Goal: Transaction & Acquisition: Purchase product/service

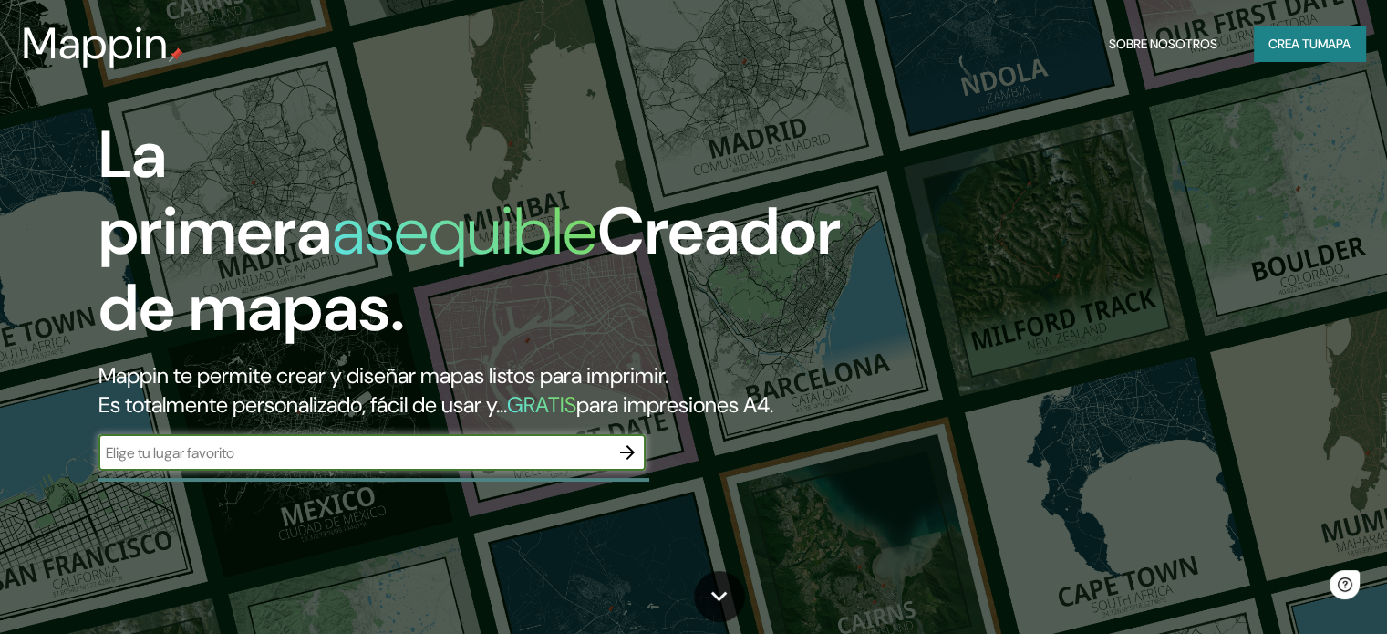
click at [232, 463] on input "text" at bounding box center [353, 452] width 510 height 21
type input "[GEOGRAPHIC_DATA]"
click at [627, 470] on button "button" at bounding box center [627, 452] width 36 height 36
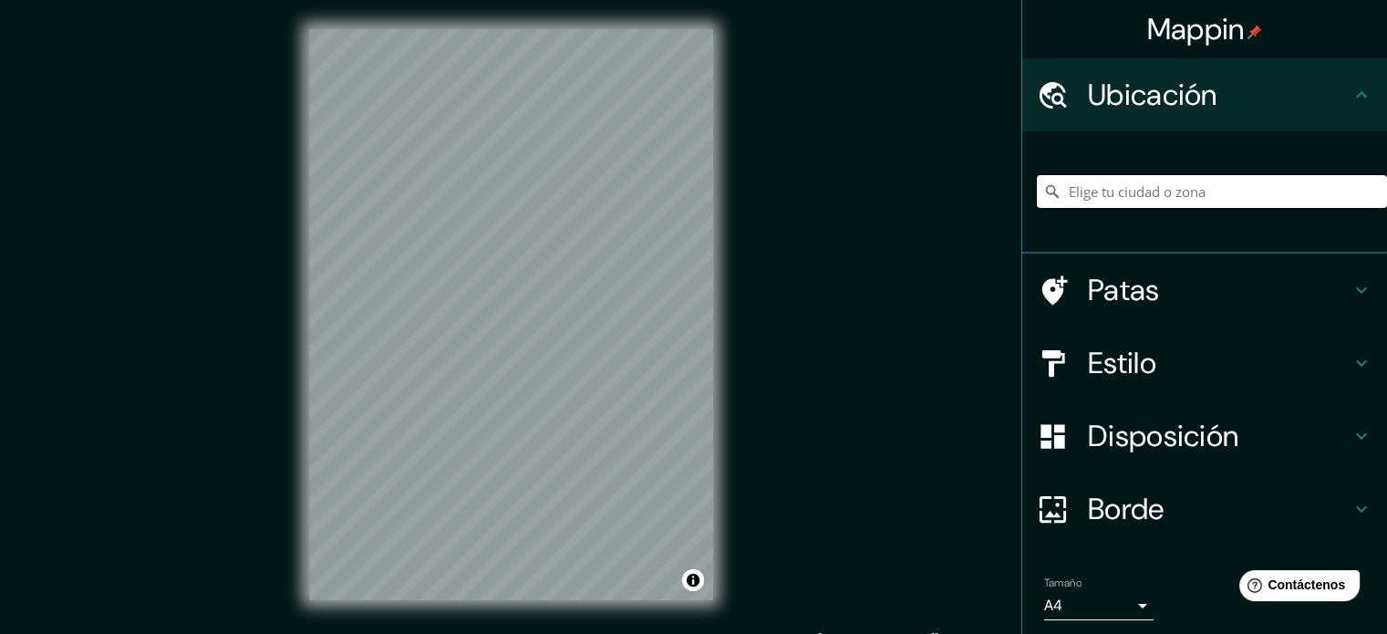
click at [1098, 200] on input "Elige tu ciudad o zona" at bounding box center [1211, 191] width 350 height 33
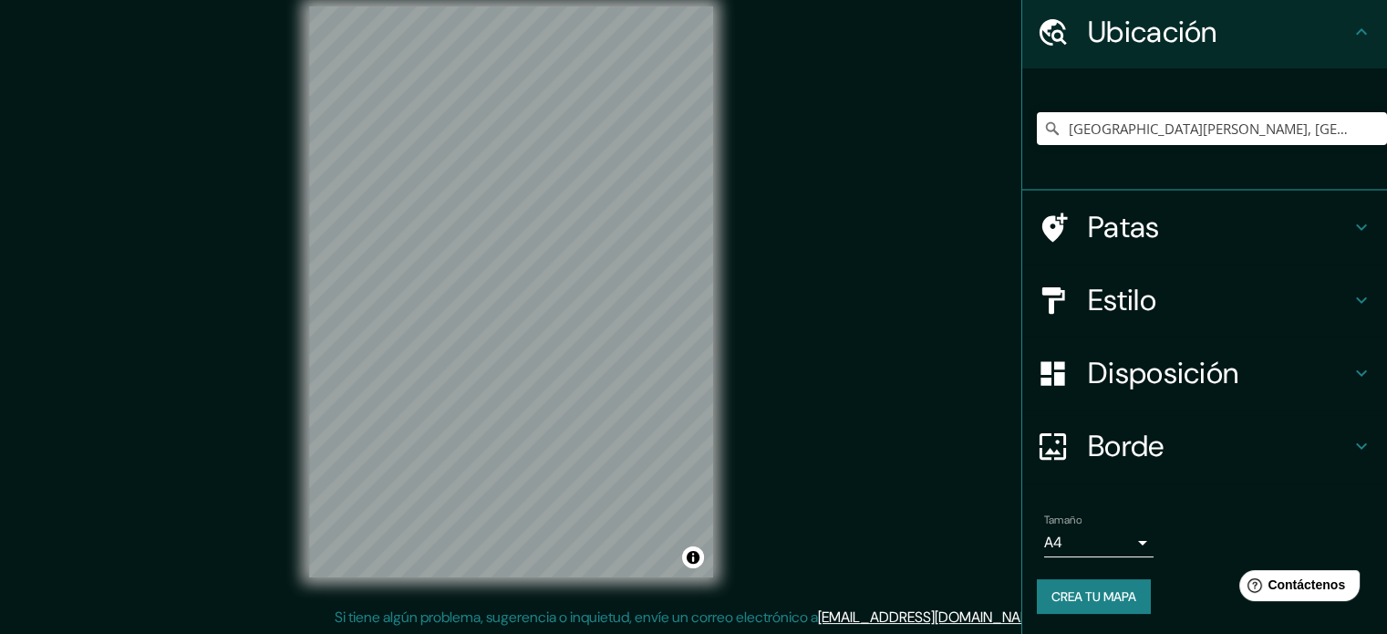
scroll to position [24, 0]
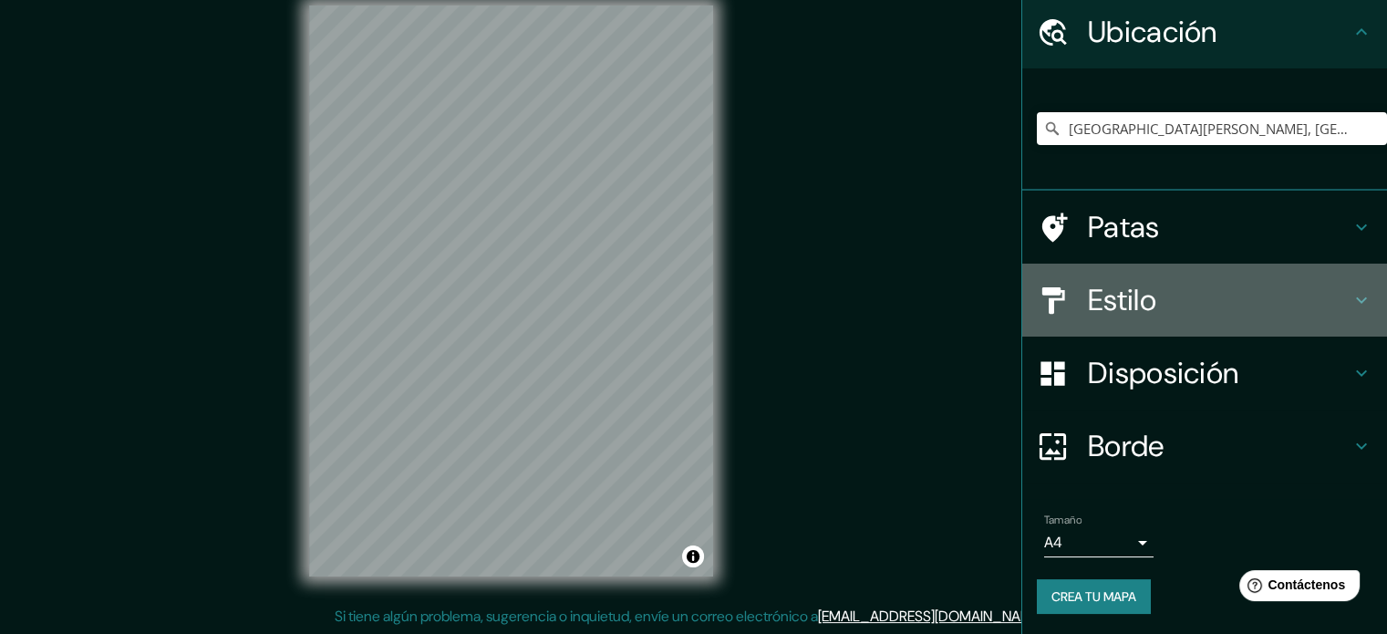
click at [1130, 309] on font "Estilo" at bounding box center [1122, 300] width 68 height 38
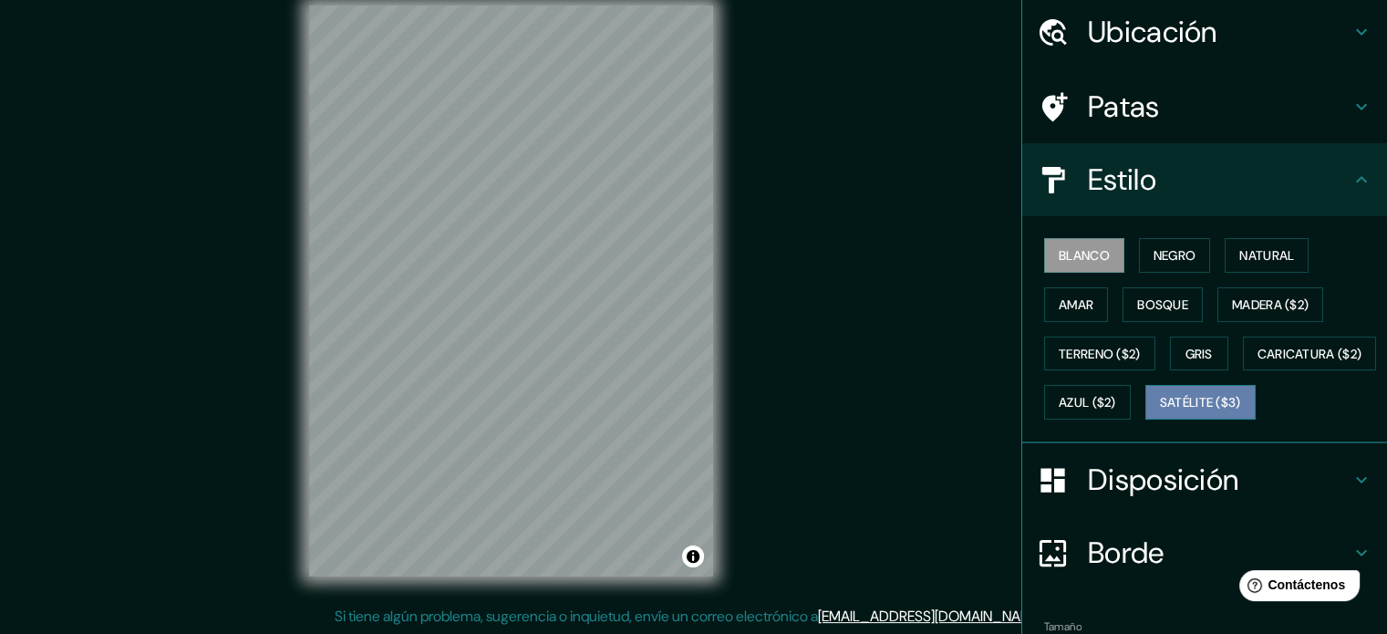
click at [1160, 411] on font "Satélite ($3)" at bounding box center [1200, 403] width 81 height 16
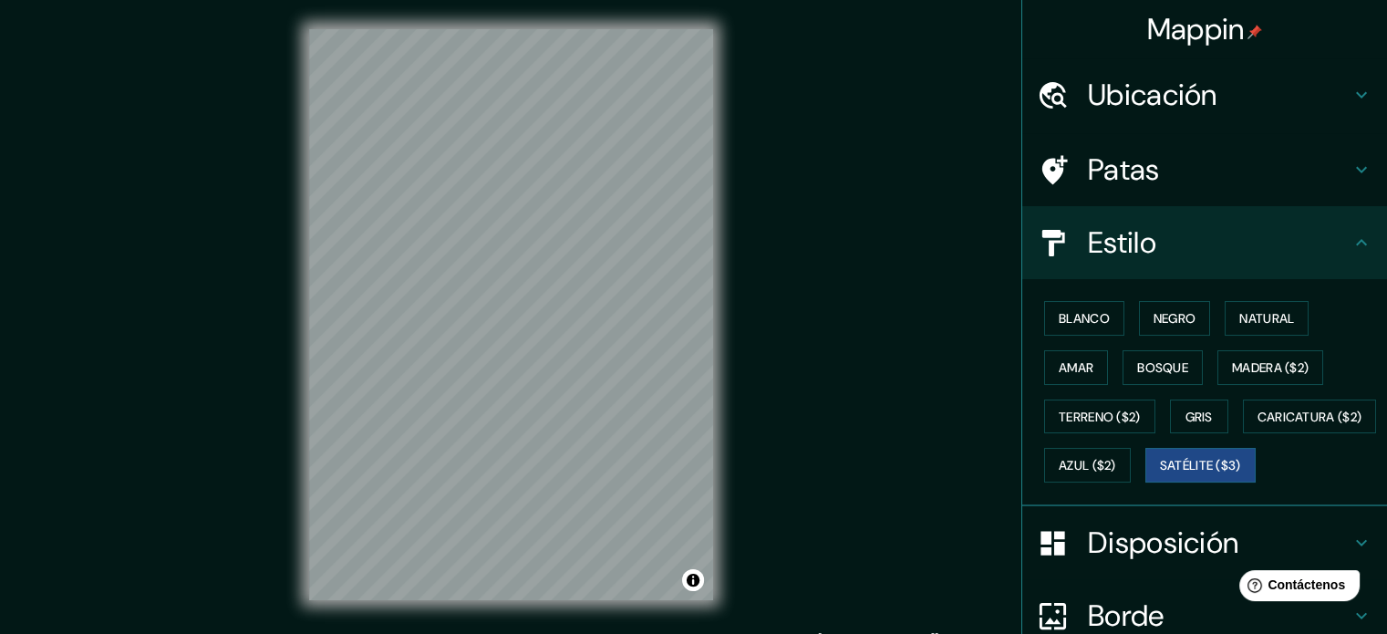
scroll to position [0, 0]
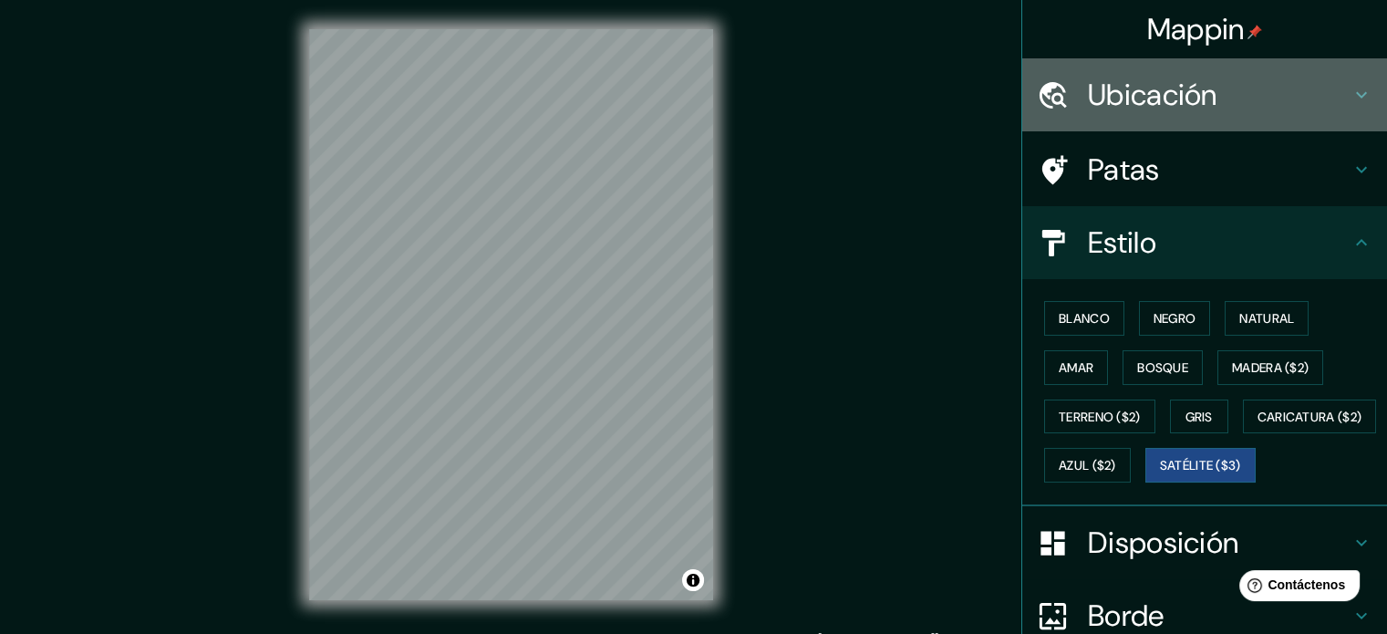
click at [1149, 119] on div "Ubicación" at bounding box center [1204, 94] width 365 height 73
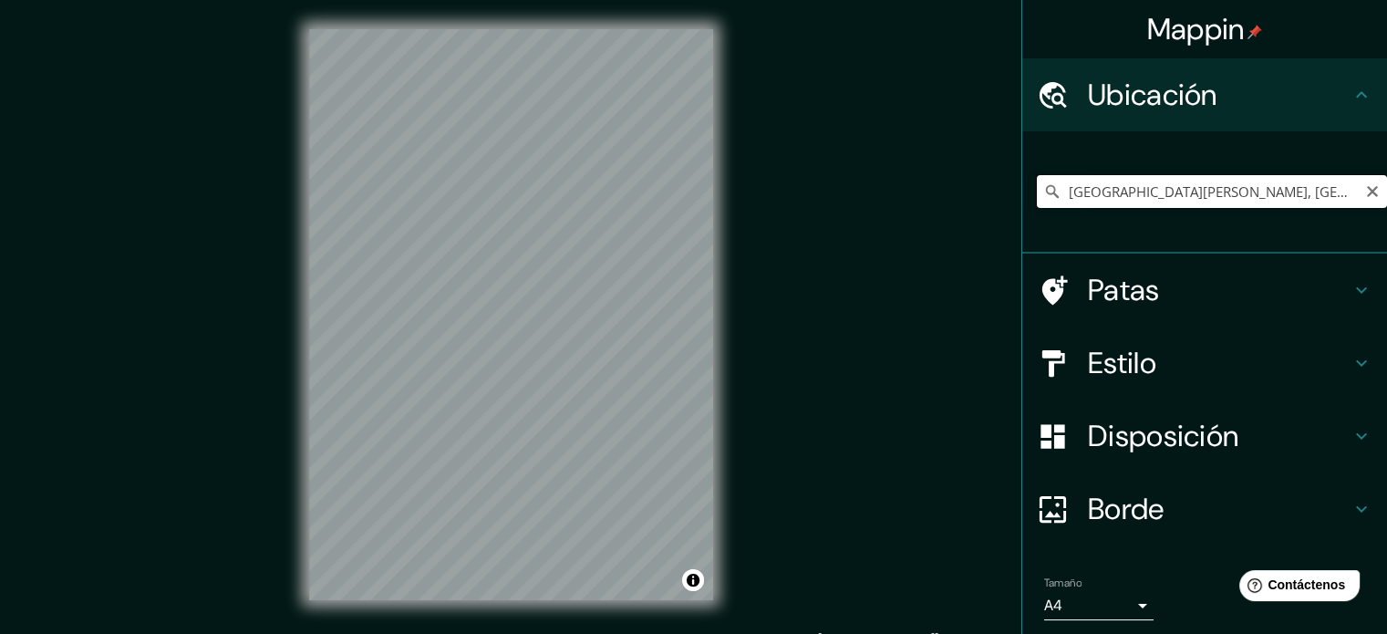
click at [1336, 196] on input "[GEOGRAPHIC_DATA][PERSON_NAME], [GEOGRAPHIC_DATA], [GEOGRAPHIC_DATA]" at bounding box center [1211, 191] width 350 height 33
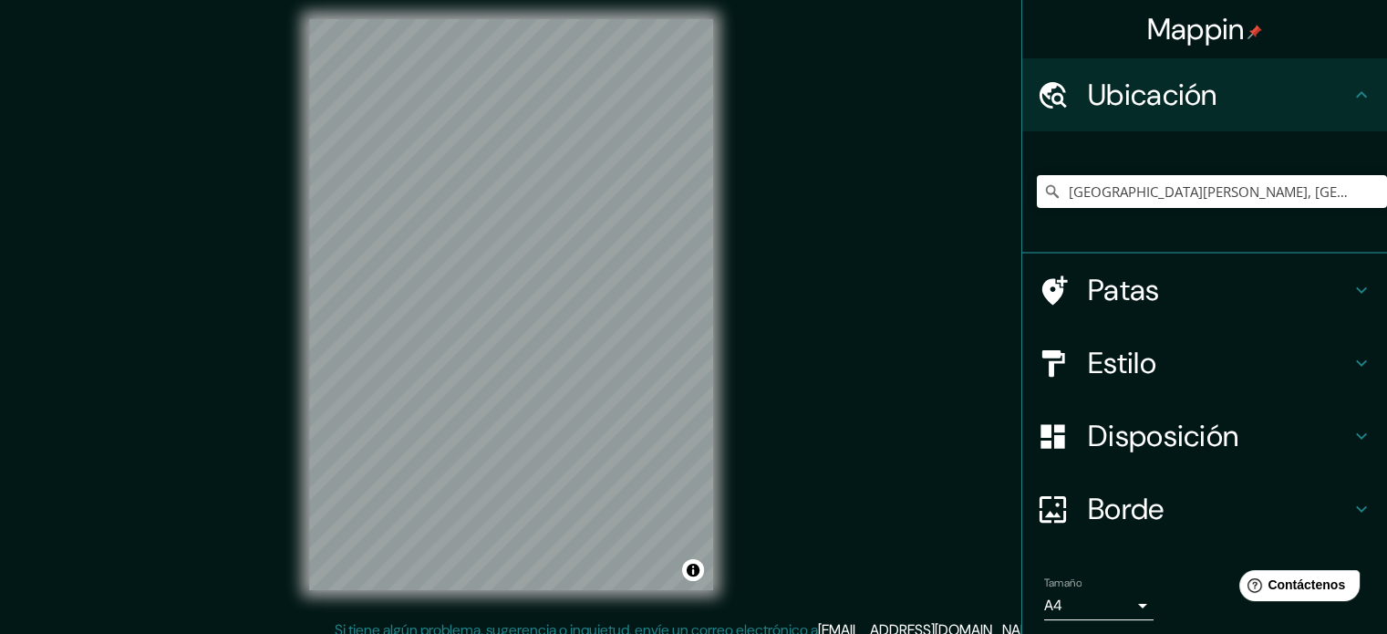
click at [0, 298] on div "Mappin Ubicación [GEOGRAPHIC_DATA][PERSON_NAME], [GEOGRAPHIC_DATA], [GEOGRAPHIC…" at bounding box center [693, 319] width 1387 height 658
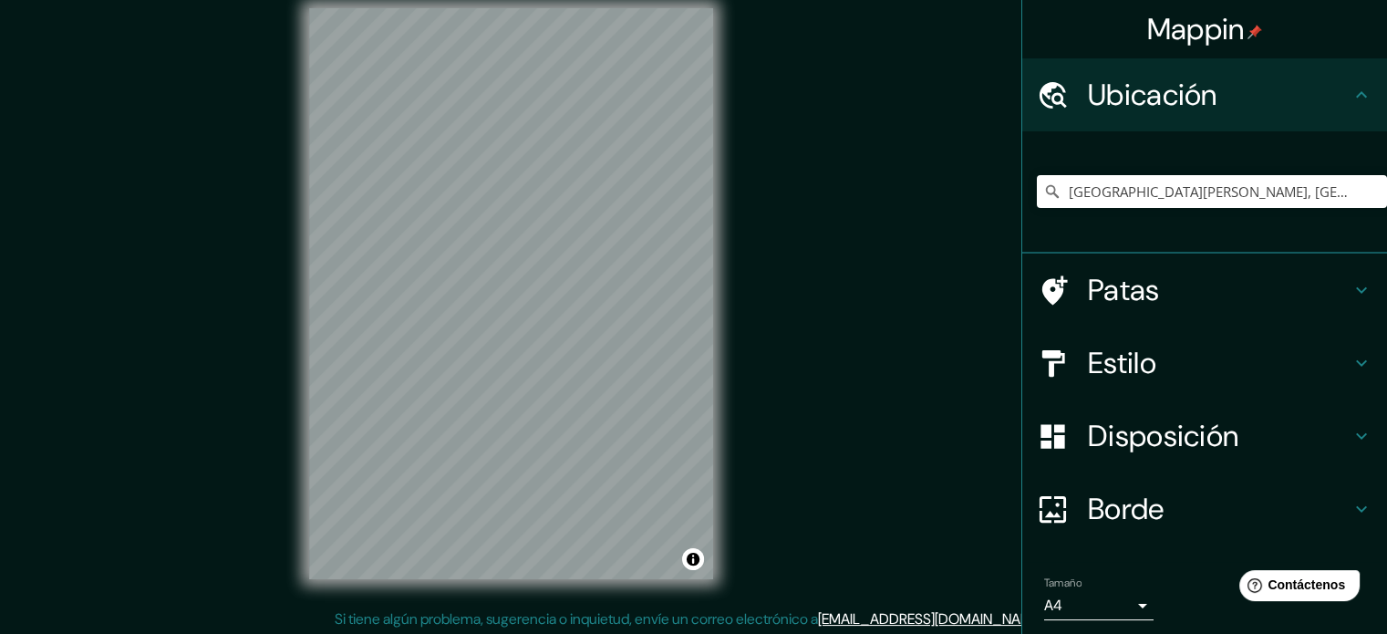
scroll to position [24, 0]
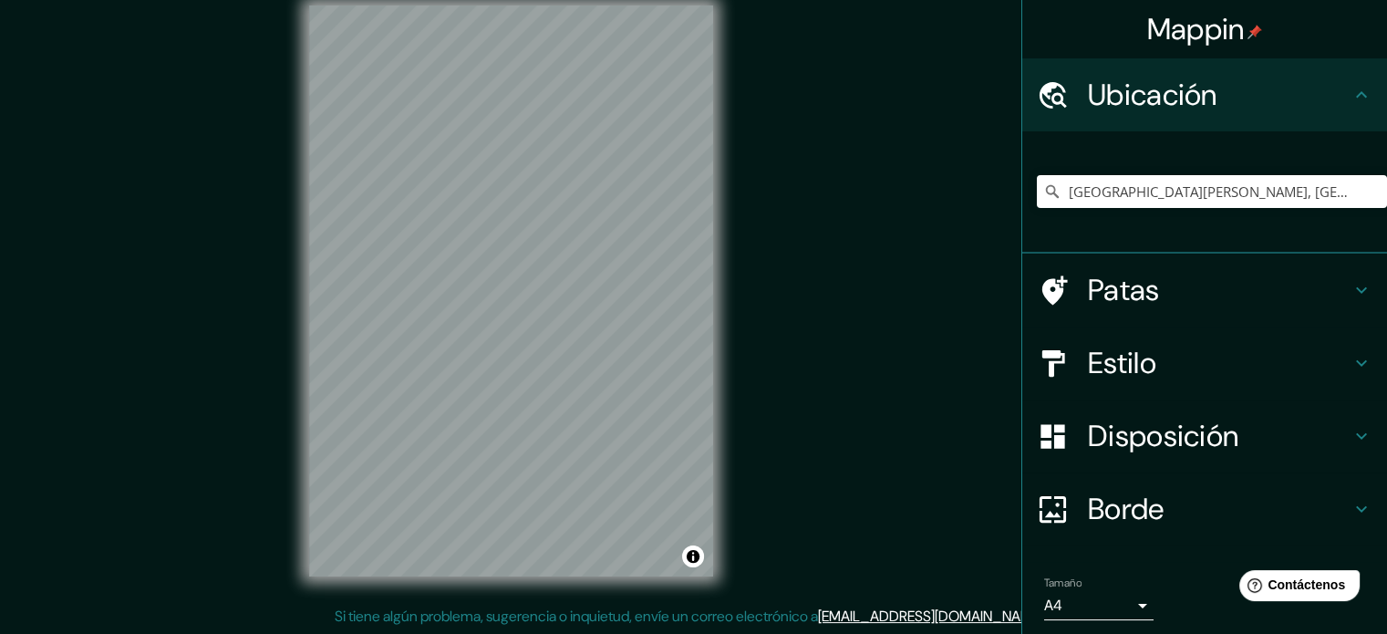
click at [252, 335] on div "Mappin Ubicación [GEOGRAPHIC_DATA][PERSON_NAME], [GEOGRAPHIC_DATA], [GEOGRAPHIC…" at bounding box center [693, 305] width 1387 height 658
click at [1346, 193] on input "[GEOGRAPHIC_DATA][PERSON_NAME], [GEOGRAPHIC_DATA], [GEOGRAPHIC_DATA]" at bounding box center [1211, 191] width 350 height 33
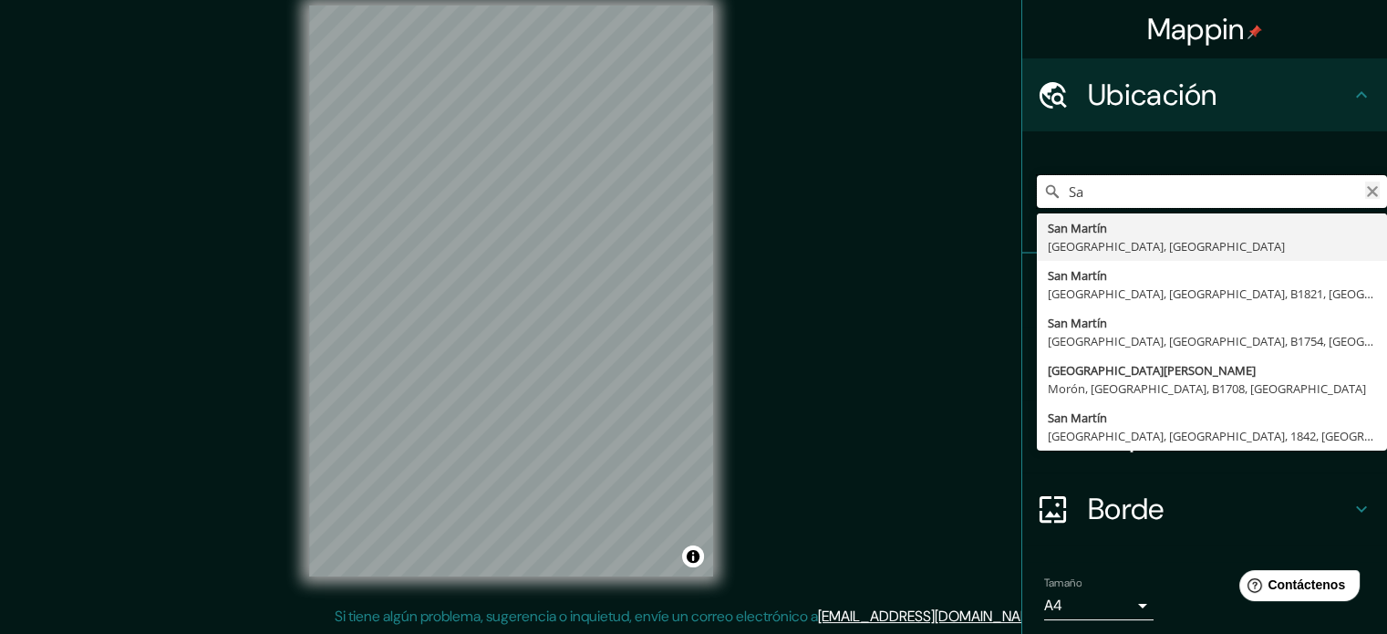
type input "S"
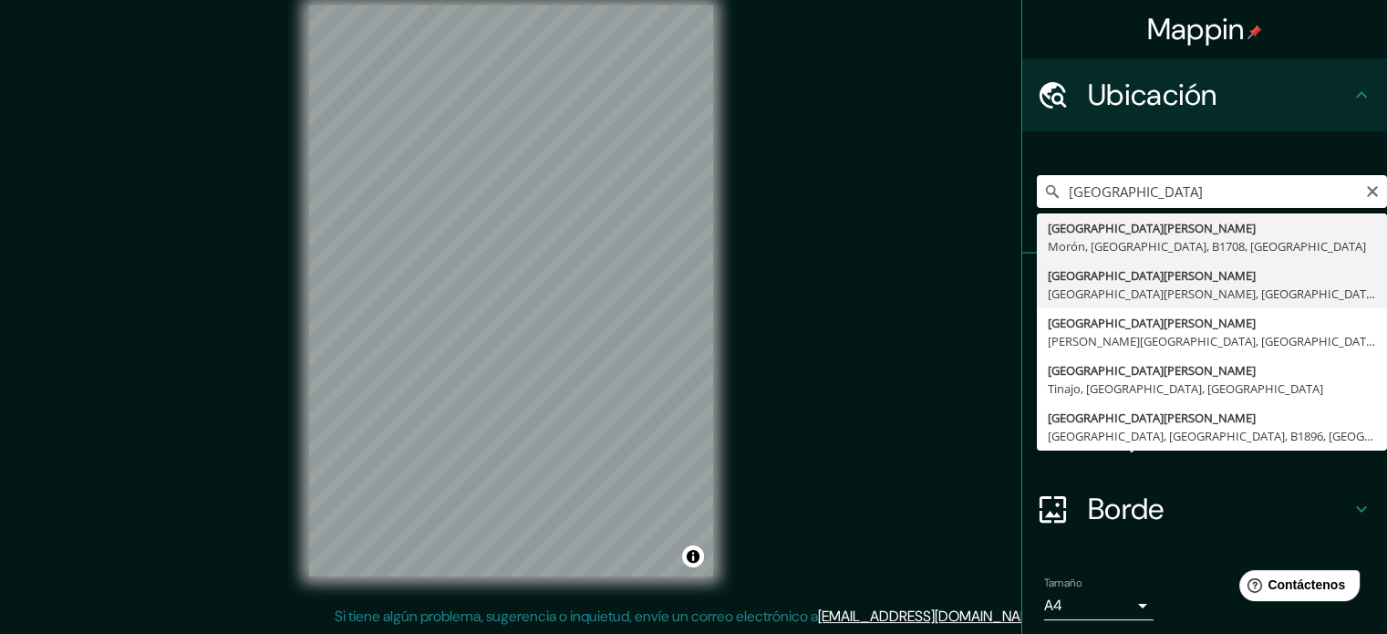
type input "[GEOGRAPHIC_DATA][PERSON_NAME], [GEOGRAPHIC_DATA][PERSON_NAME], [GEOGRAPHIC_DAT…"
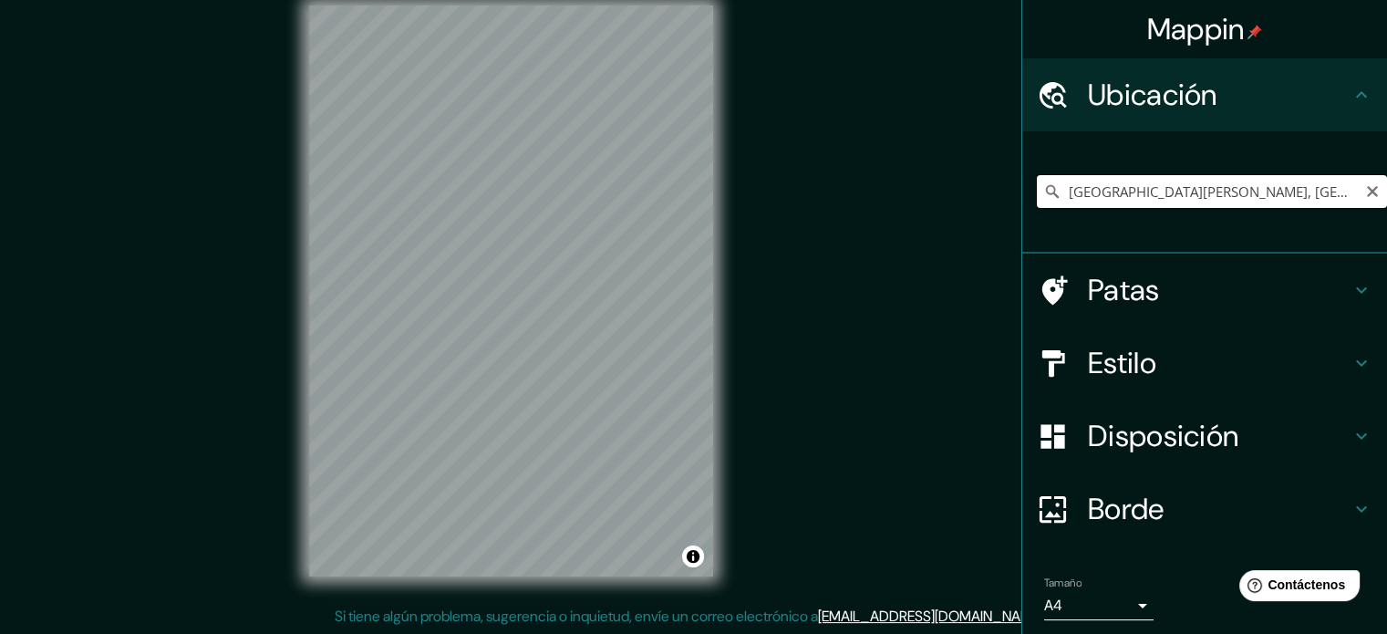
click at [1348, 189] on input "[GEOGRAPHIC_DATA][PERSON_NAME], [GEOGRAPHIC_DATA][PERSON_NAME], [GEOGRAPHIC_DAT…" at bounding box center [1211, 191] width 350 height 33
click at [1365, 191] on icon "Claro" at bounding box center [1372, 191] width 15 height 15
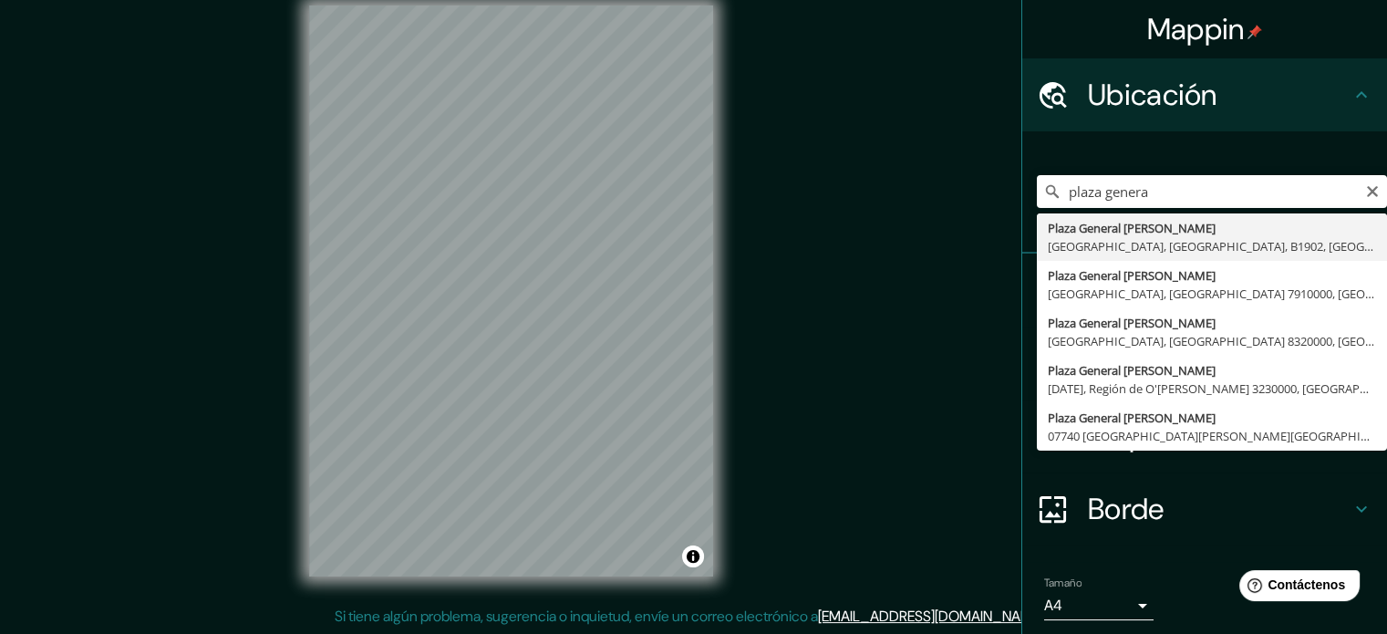
type input "Plaza General [PERSON_NAME][STREET_ADDRESS]"
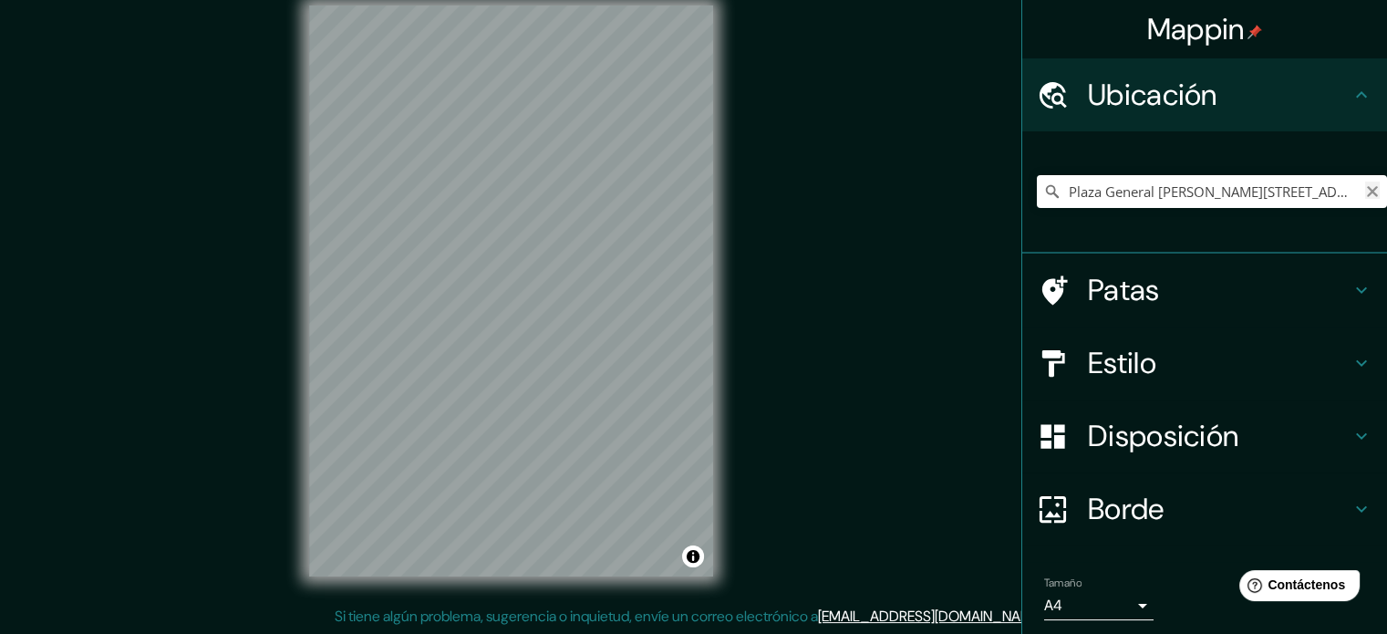
click at [1365, 189] on icon "Claro" at bounding box center [1372, 191] width 15 height 15
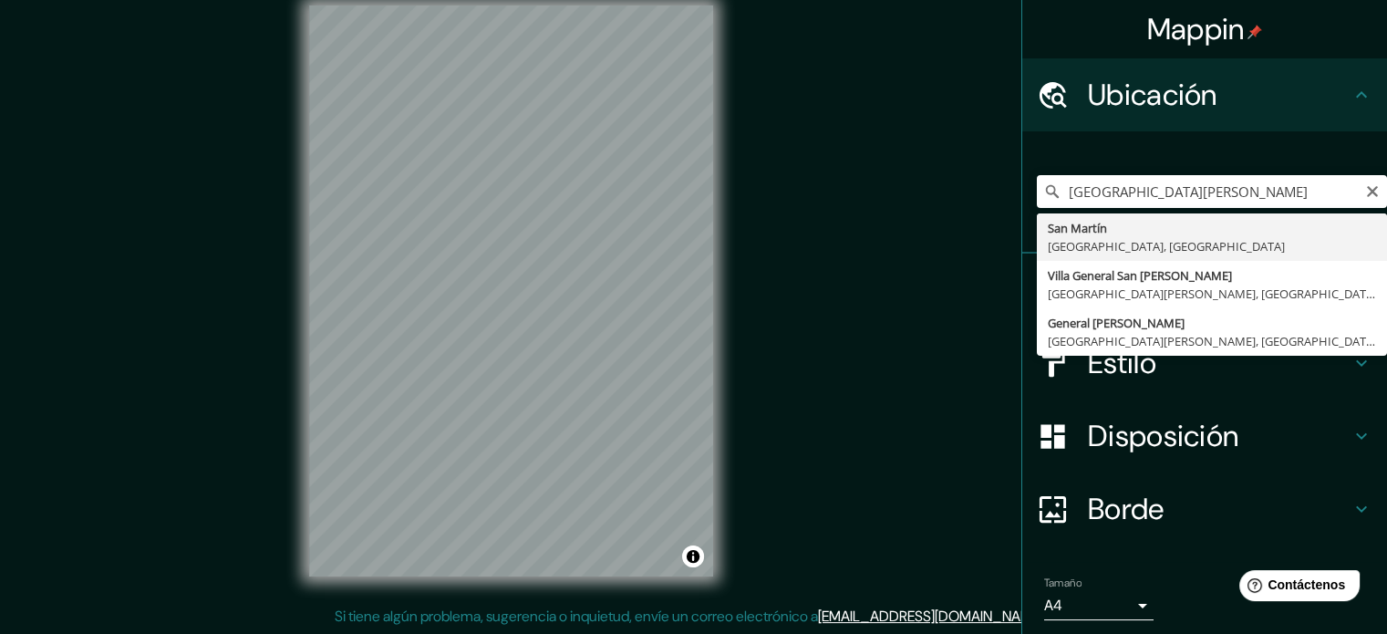
type input "[GEOGRAPHIC_DATA][PERSON_NAME], [GEOGRAPHIC_DATA], [GEOGRAPHIC_DATA]"
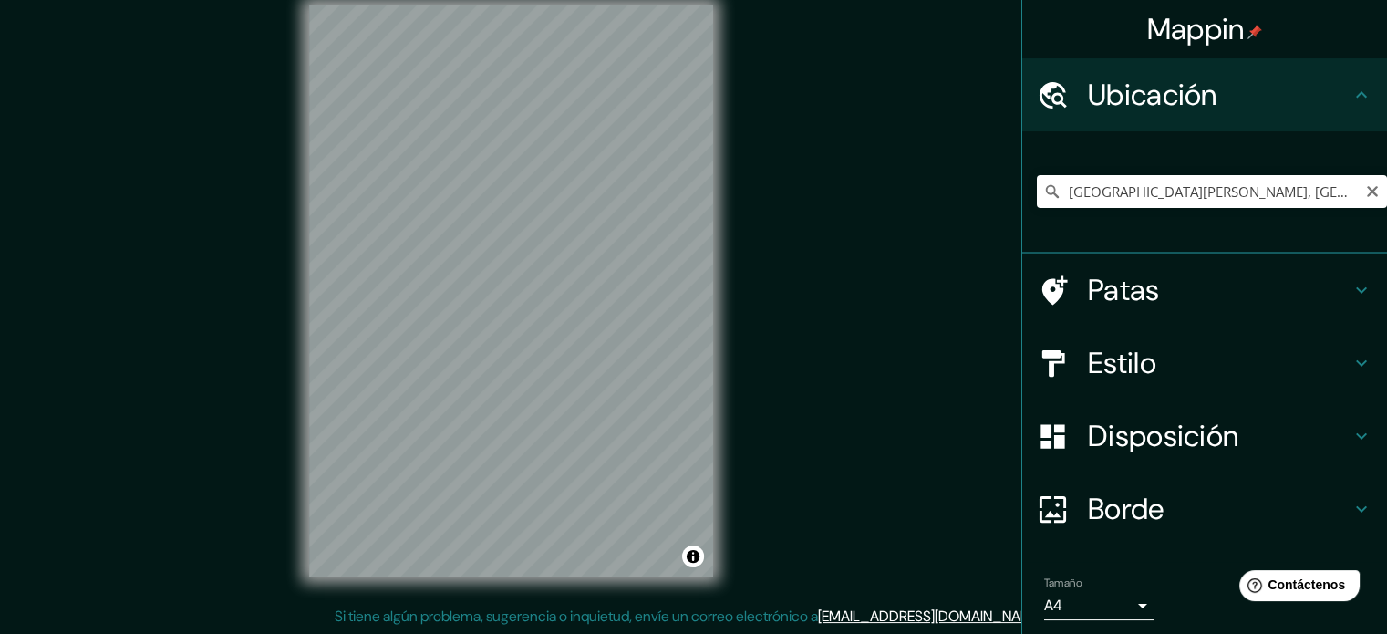
click at [1365, 197] on icon "Claro" at bounding box center [1372, 191] width 15 height 15
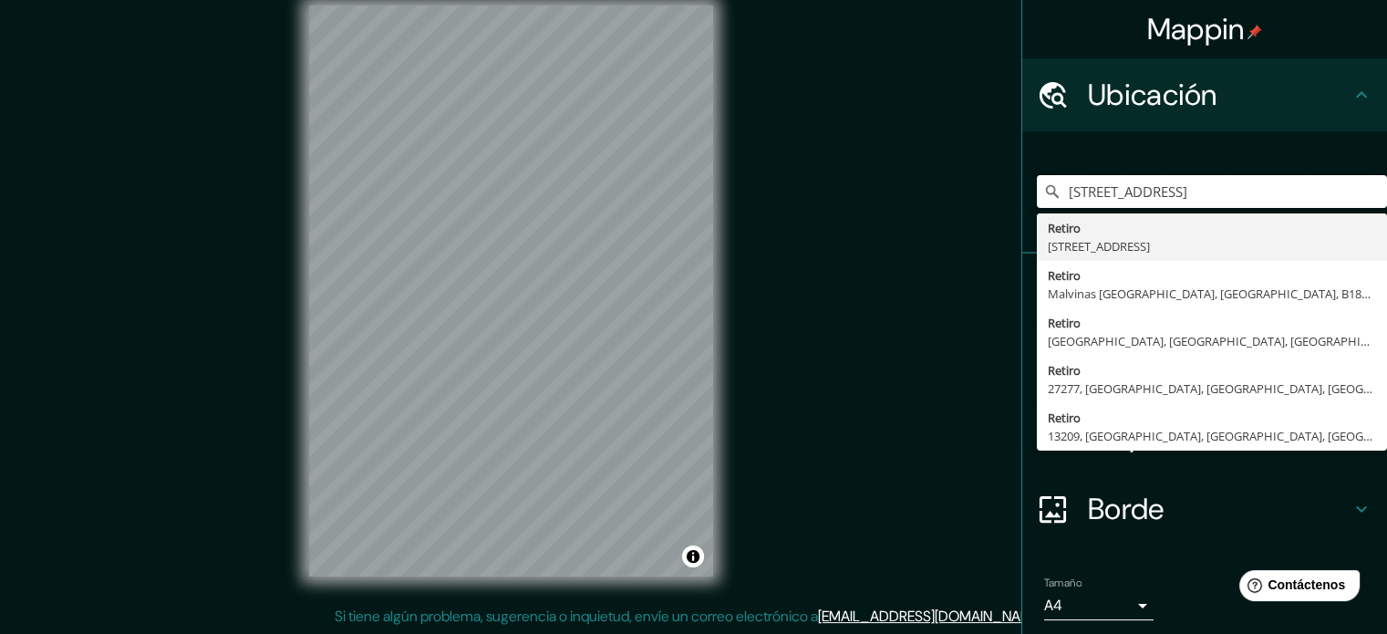
type input "[STREET_ADDRESS]"
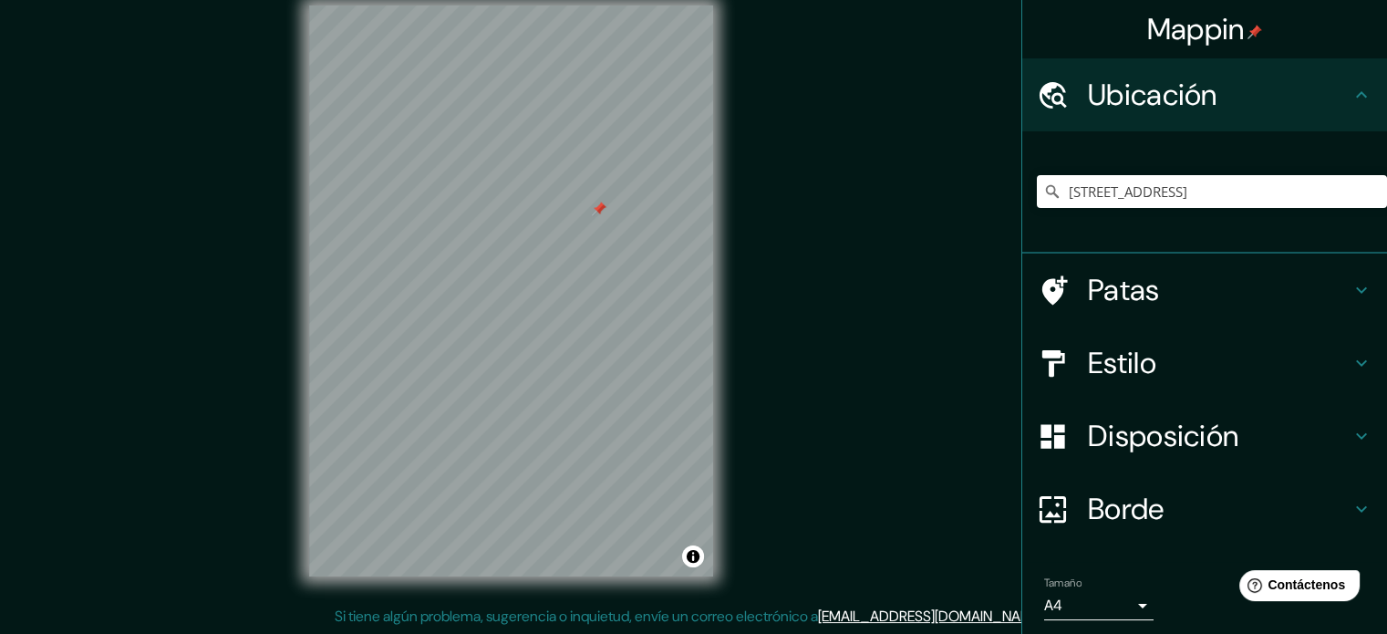
click at [599, 210] on div at bounding box center [599, 208] width 15 height 15
click at [751, 108] on div "Mappin Ubicación [STREET_ADDRESS] [GEOGRAPHIC_DATA], [GEOGRAPHIC_DATA], B1851, …" at bounding box center [693, 305] width 1387 height 658
click at [713, 191] on div "© Mapbox © OpenStreetMap Improve this map © Maxar" at bounding box center [511, 290] width 462 height 629
click at [989, 417] on div "Mappin Ubicación [STREET_ADDRESS] [GEOGRAPHIC_DATA], [GEOGRAPHIC_DATA], B1851, …" at bounding box center [693, 305] width 1387 height 658
drag, startPoint x: 747, startPoint y: 341, endPoint x: 941, endPoint y: 358, distance: 194.9
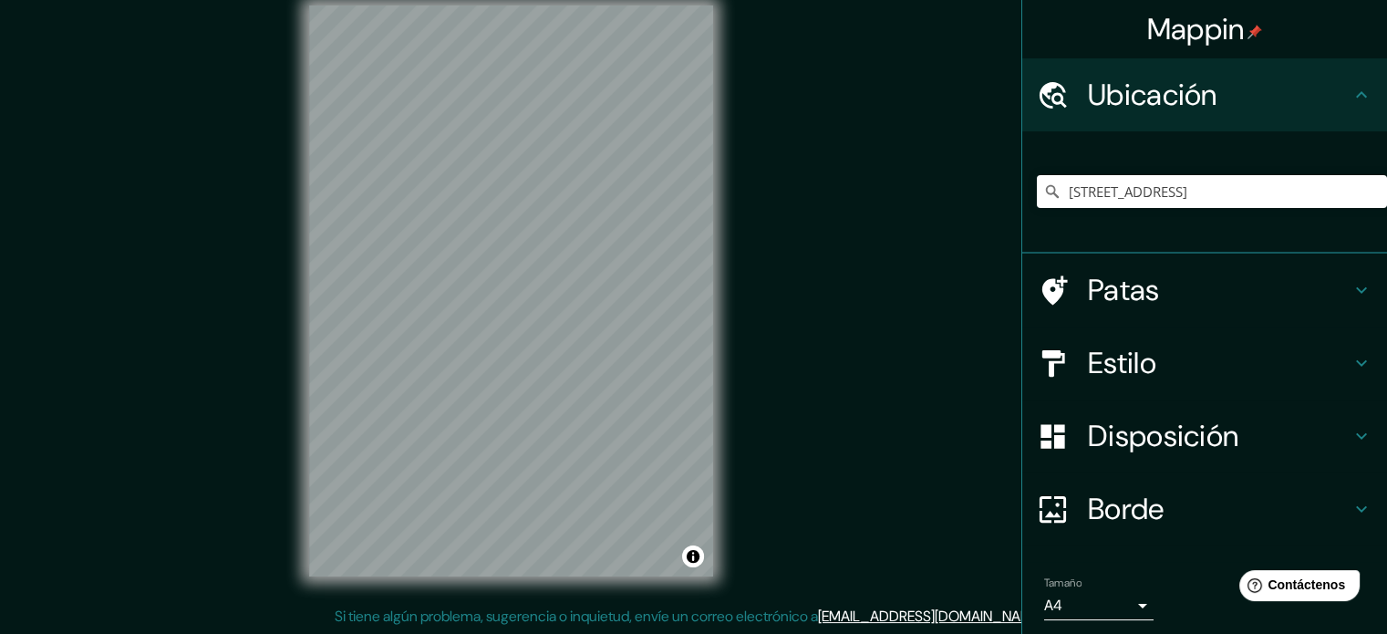
click at [753, 344] on div "Mappin Ubicación [STREET_ADDRESS] [GEOGRAPHIC_DATA], [GEOGRAPHIC_DATA], B1851, …" at bounding box center [693, 305] width 1387 height 658
click at [1174, 502] on h4 "Borde" at bounding box center [1219, 508] width 263 height 36
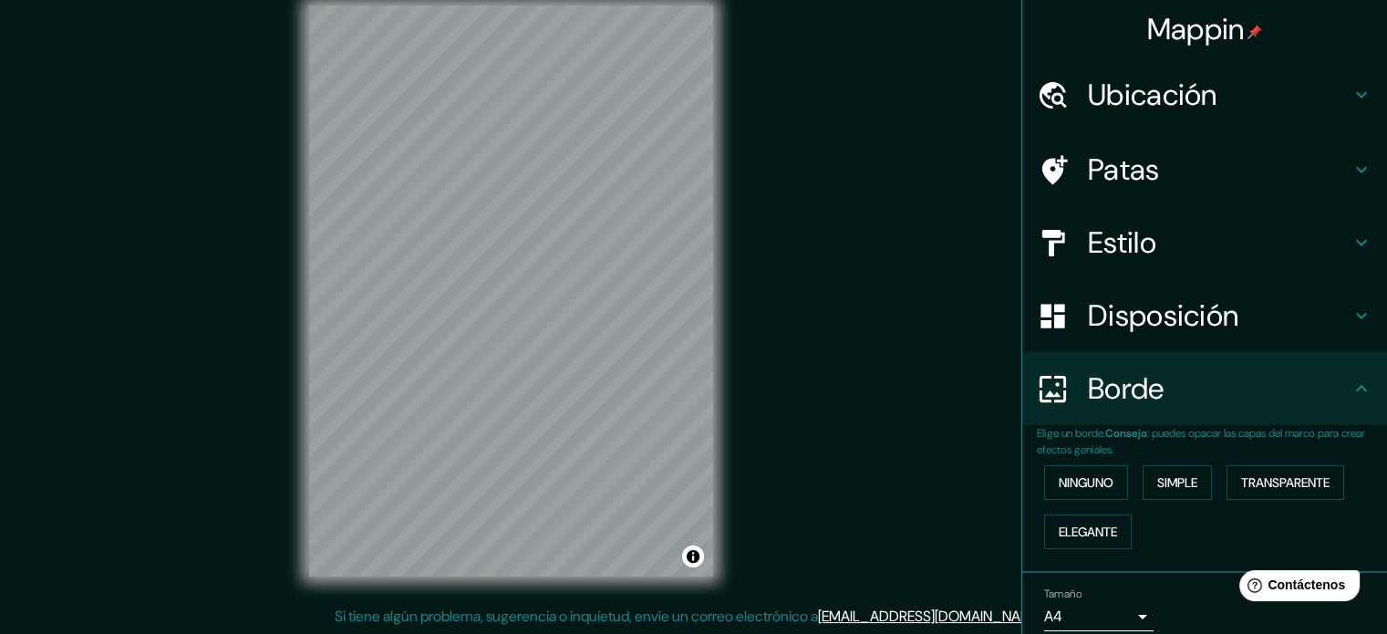
click at [1158, 252] on h4 "Estilo" at bounding box center [1219, 242] width 263 height 36
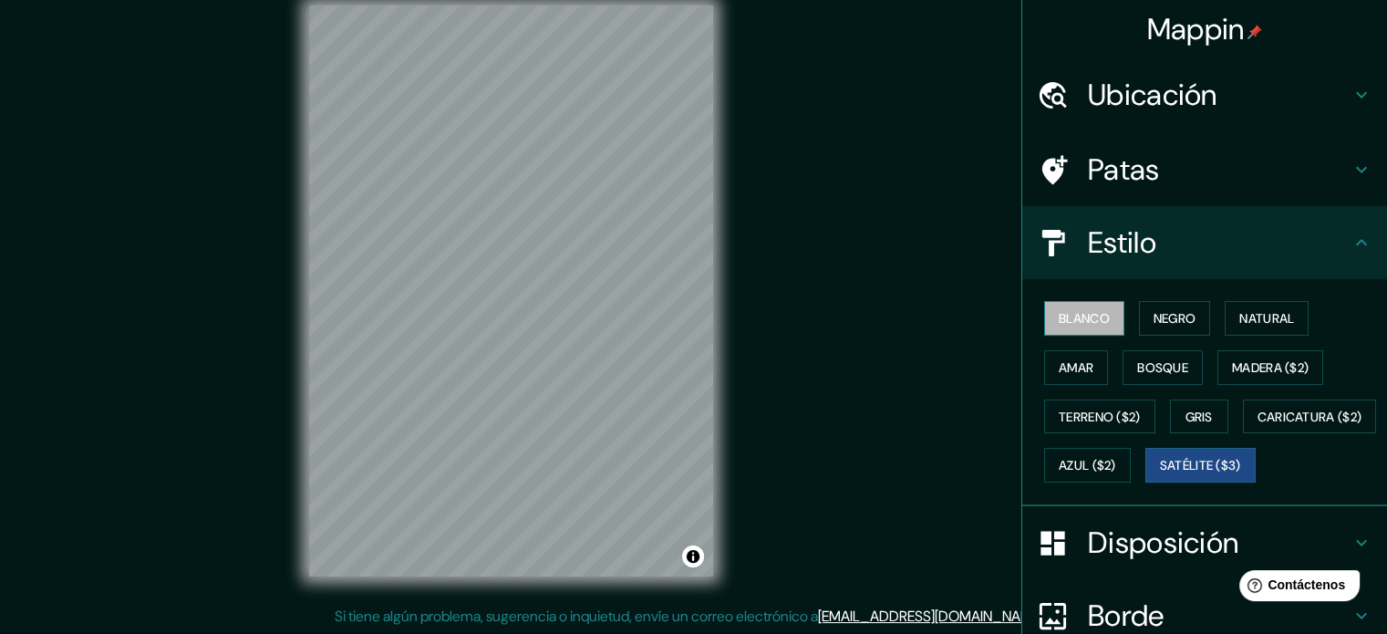
click at [1072, 316] on font "Blanco" at bounding box center [1083, 318] width 51 height 16
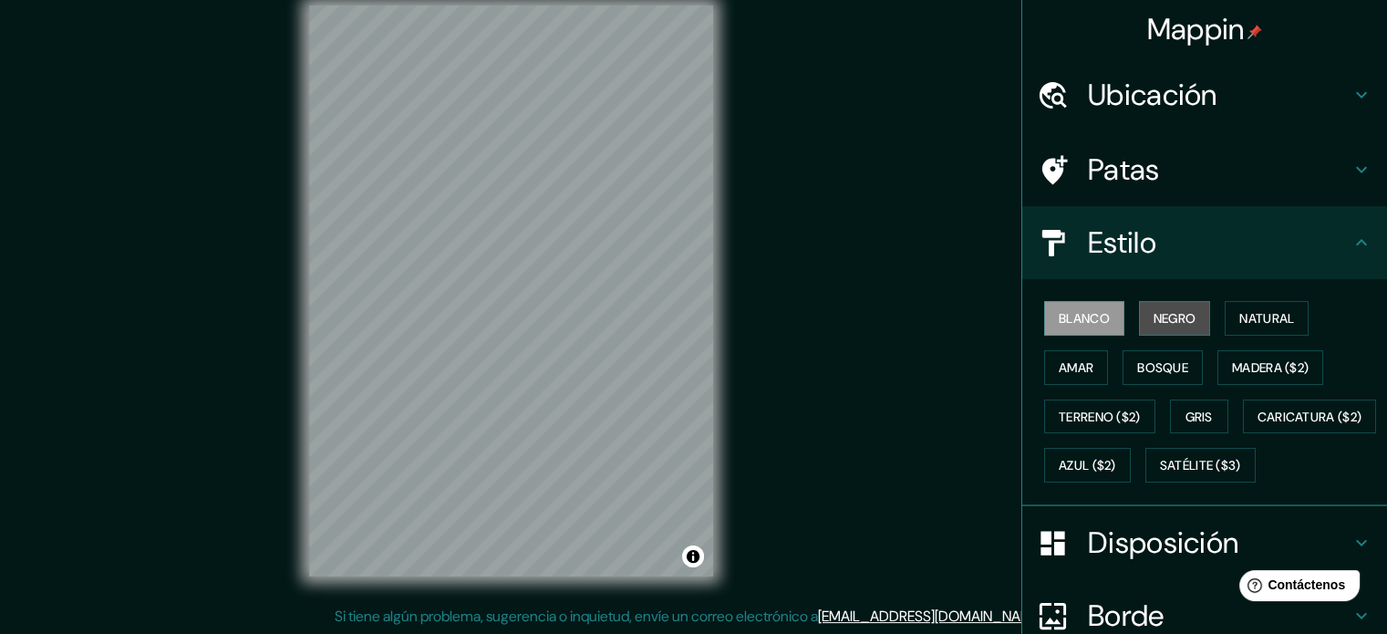
click at [1177, 311] on font "Negro" at bounding box center [1174, 318] width 43 height 16
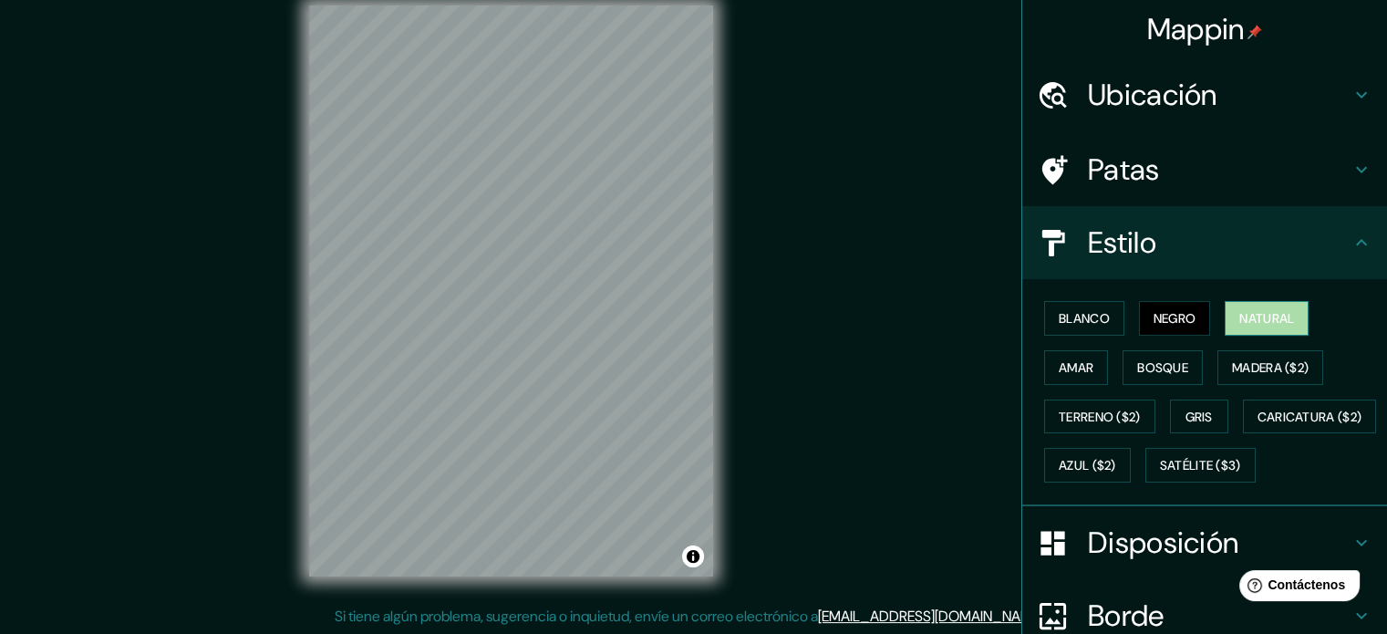
click at [1263, 313] on font "Natural" at bounding box center [1266, 318] width 55 height 16
click at [1071, 369] on font "Amar" at bounding box center [1075, 367] width 35 height 16
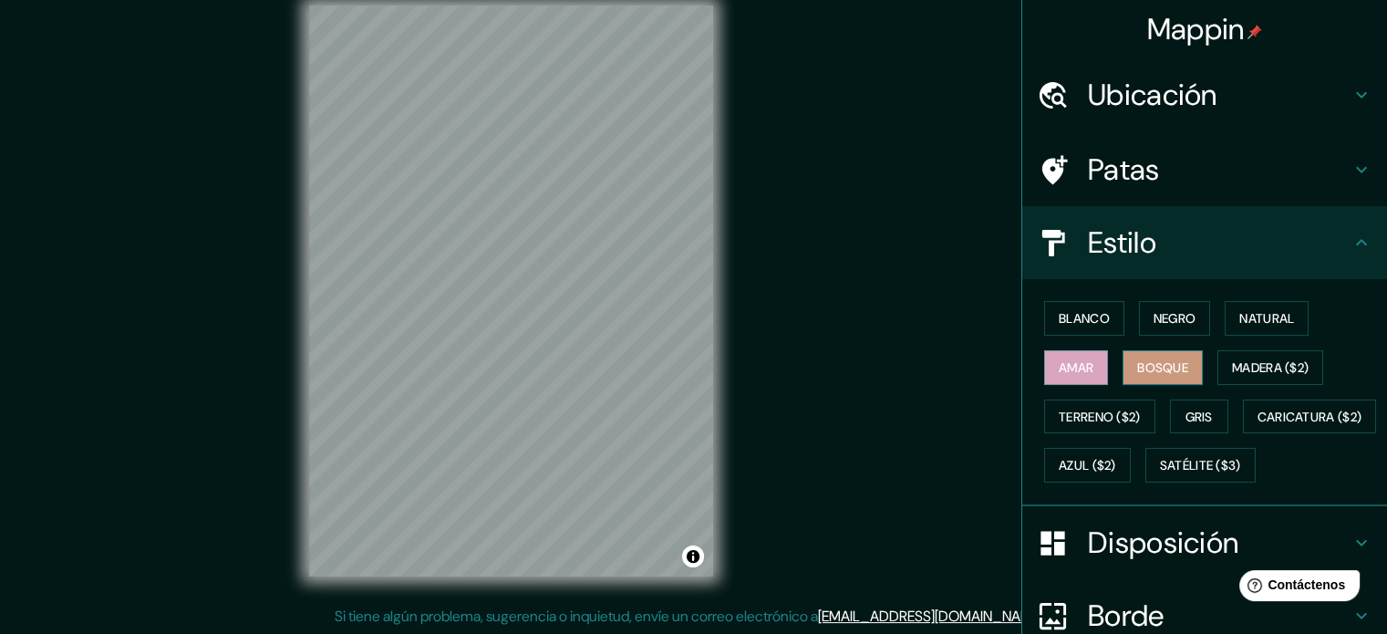
click at [1167, 364] on font "Bosque" at bounding box center [1162, 367] width 51 height 16
click at [1290, 311] on button "Natural" at bounding box center [1266, 318] width 84 height 35
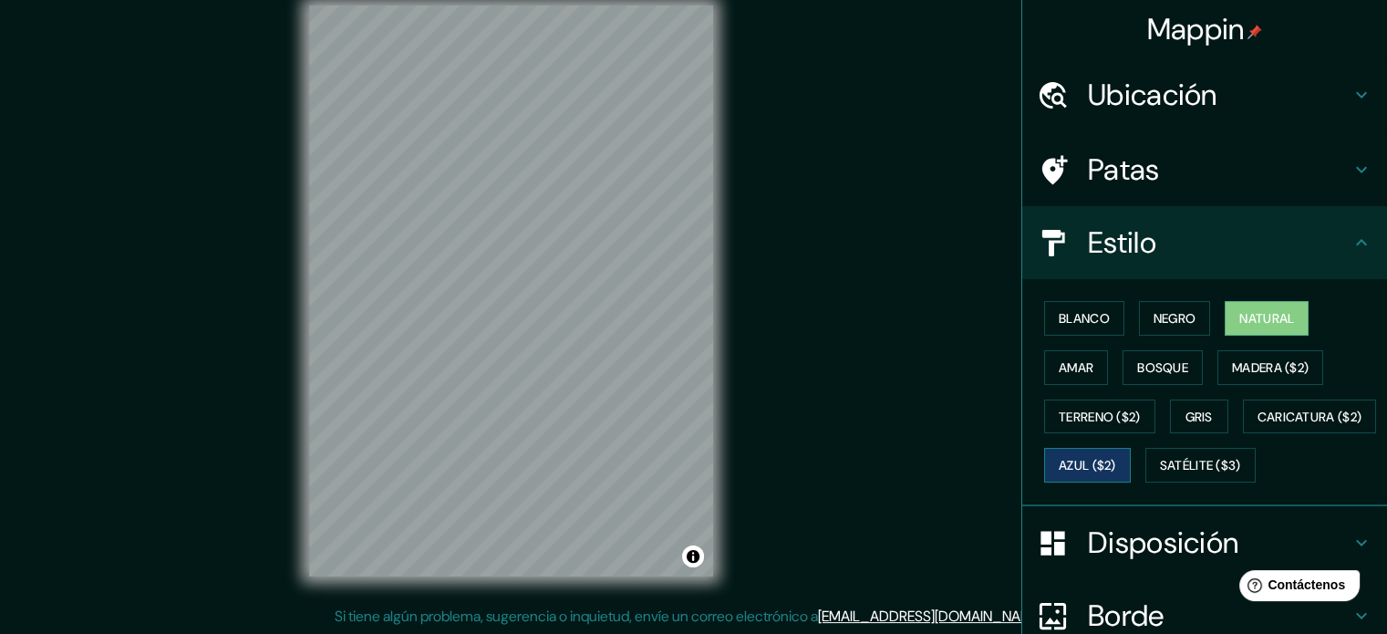
click at [1116, 472] on font "Azul ($2)" at bounding box center [1086, 465] width 57 height 24
drag, startPoint x: 1083, startPoint y: 506, endPoint x: 1025, endPoint y: 499, distance: 58.8
click at [1160, 474] on font "Satélite ($3)" at bounding box center [1200, 466] width 81 height 16
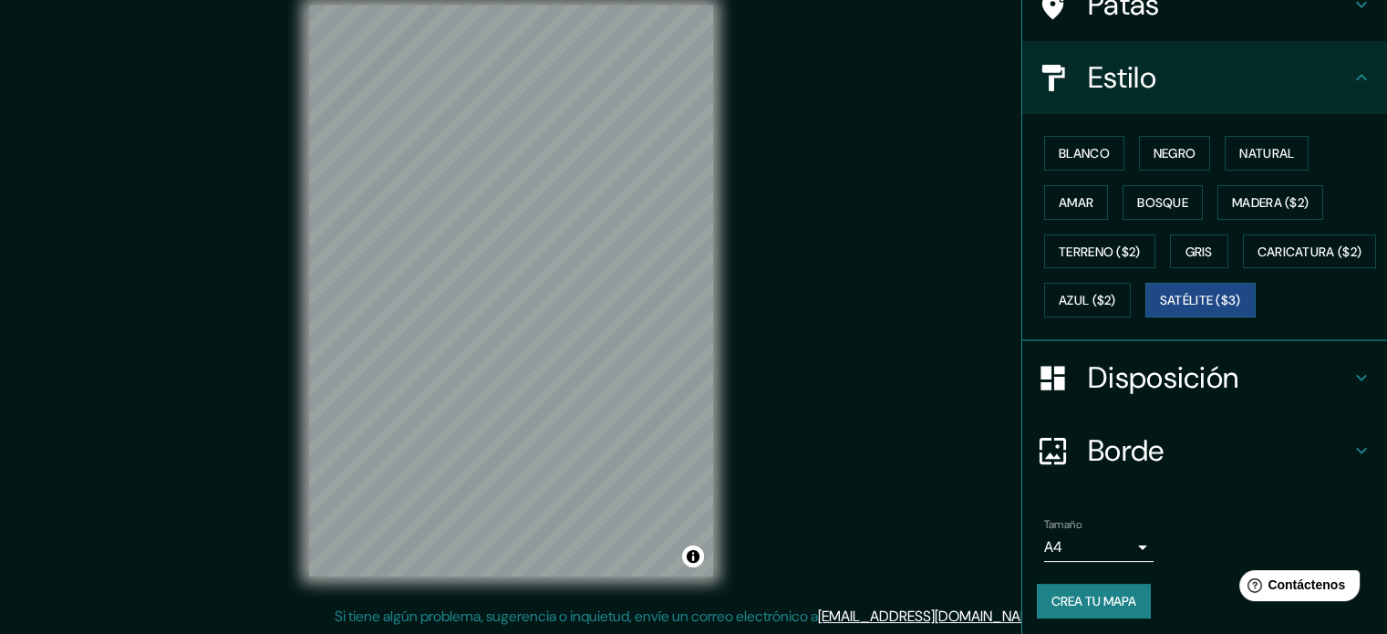
scroll to position [215, 0]
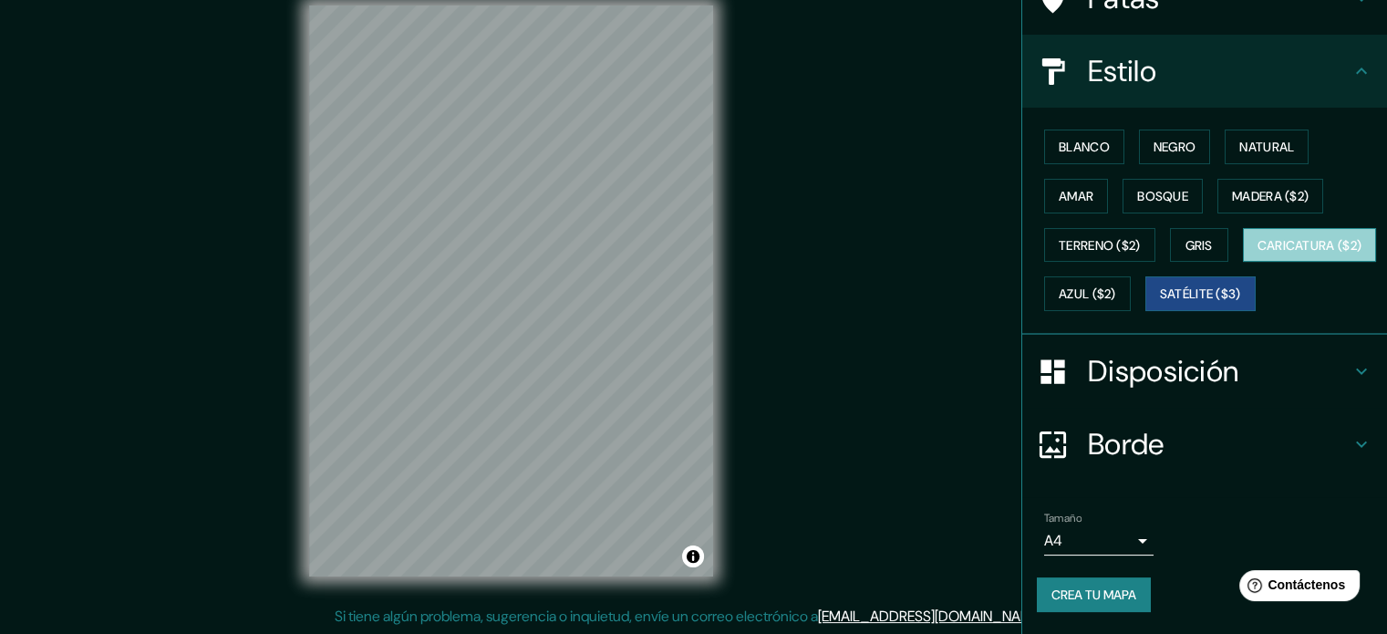
click at [1242, 262] on button "Caricatura ($2)" at bounding box center [1309, 245] width 134 height 35
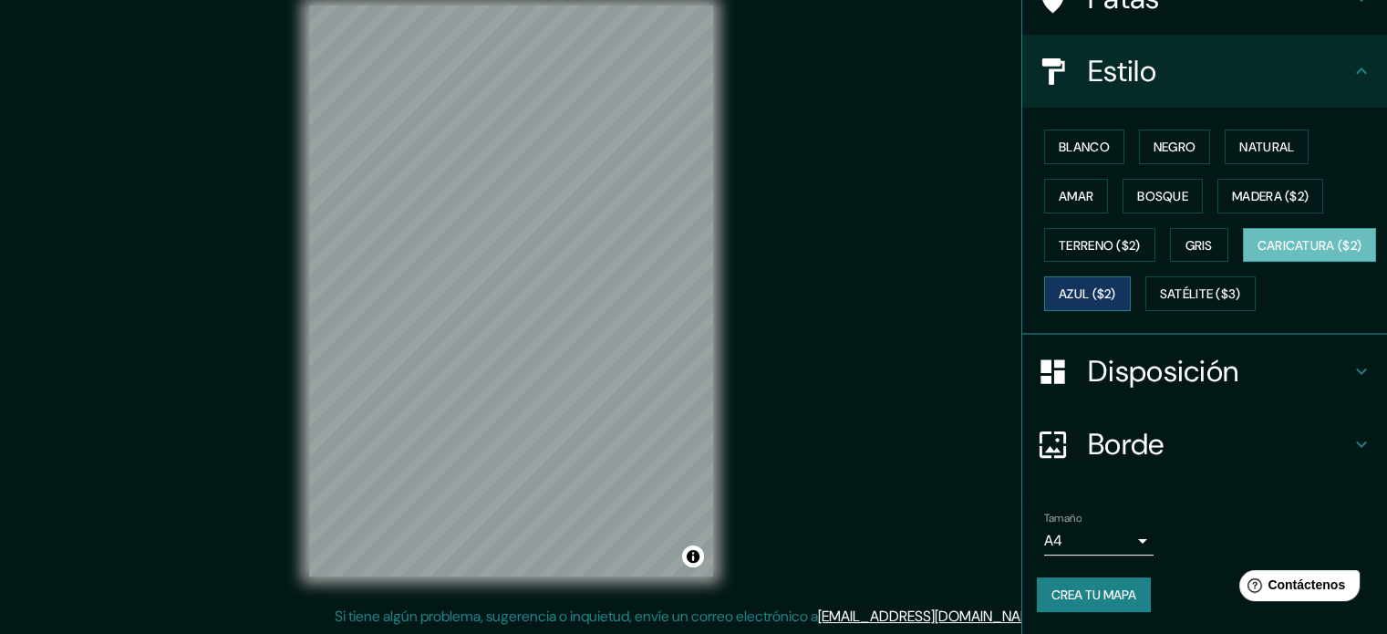
click at [1116, 286] on font "Azul ($2)" at bounding box center [1086, 294] width 57 height 16
click at [520, 308] on div at bounding box center [521, 307] width 15 height 15
click at [521, 307] on div at bounding box center [521, 307] width 15 height 15
click at [1077, 179] on button "Amar" at bounding box center [1076, 196] width 64 height 35
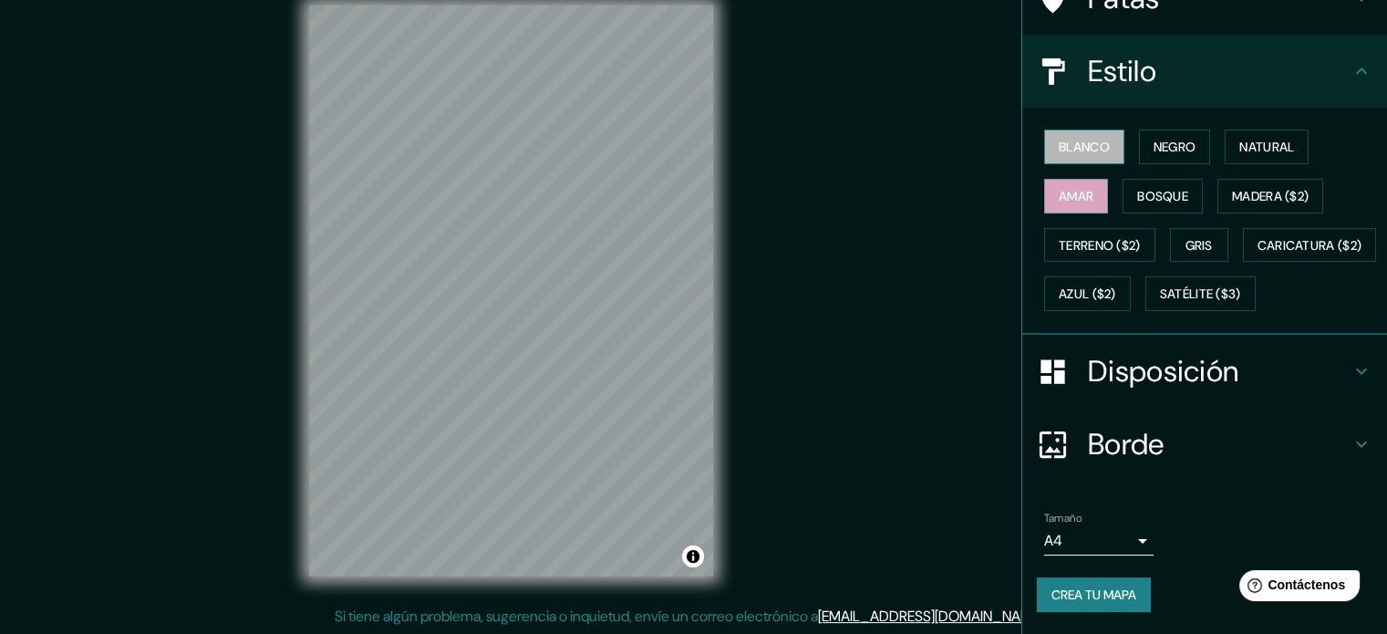
click at [1082, 129] on button "Blanco" at bounding box center [1084, 146] width 80 height 35
click at [1154, 135] on font "Negro" at bounding box center [1174, 147] width 43 height 24
click at [1160, 139] on font "Negro" at bounding box center [1174, 147] width 43 height 16
click at [1058, 139] on font "Blanco" at bounding box center [1083, 147] width 51 height 16
drag, startPoint x: 992, startPoint y: 163, endPoint x: 832, endPoint y: 6, distance: 223.7
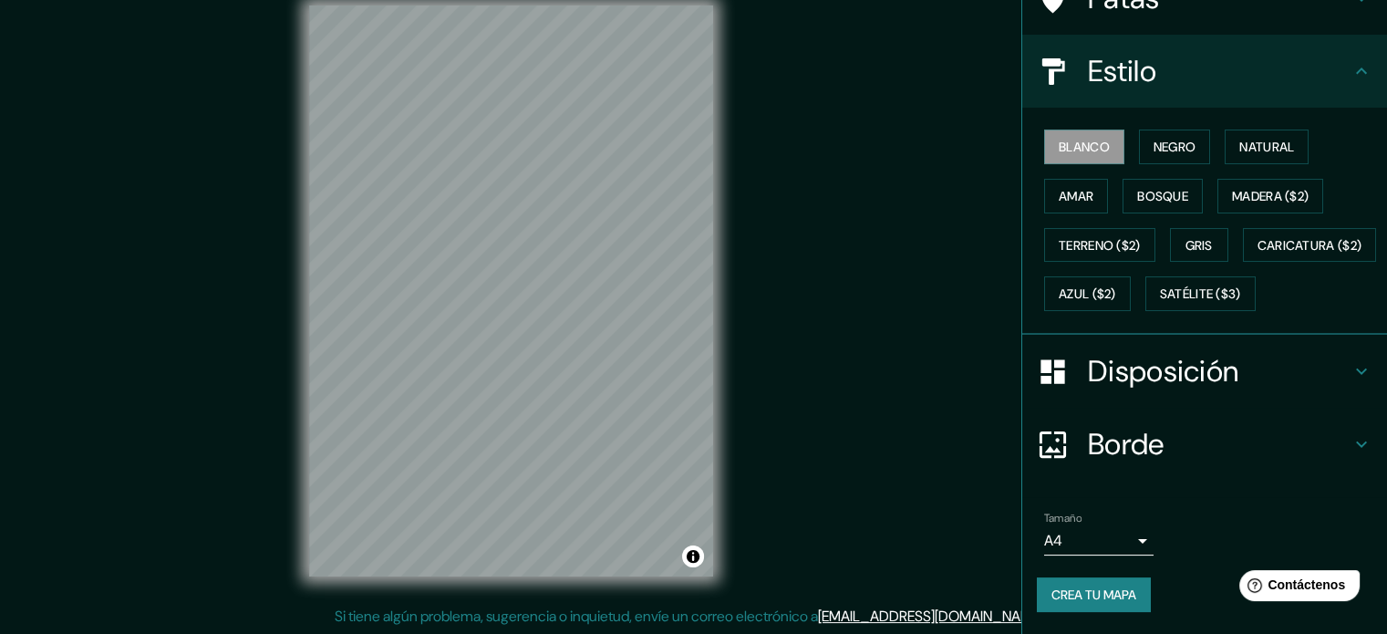
click at [990, 163] on div "Mappin Ubicación Retiro, [STREET_ADDRESS] [GEOGRAPHIC_DATA], [GEOGRAPHIC_DATA],…" at bounding box center [693, 305] width 1387 height 658
click at [1108, 129] on button "Blanco" at bounding box center [1084, 146] width 80 height 35
click at [1139, 129] on button "Negro" at bounding box center [1175, 146] width 72 height 35
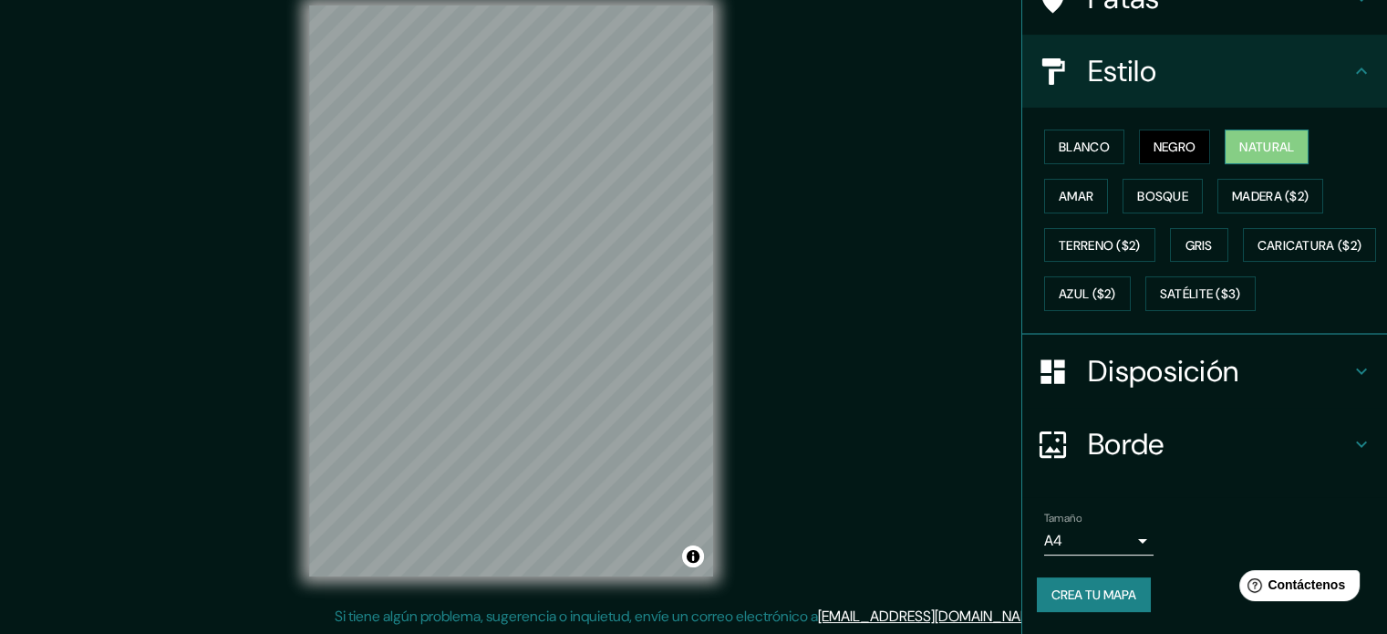
click at [1224, 129] on button "Natural" at bounding box center [1266, 146] width 84 height 35
click at [1069, 188] on font "Amar" at bounding box center [1075, 196] width 35 height 16
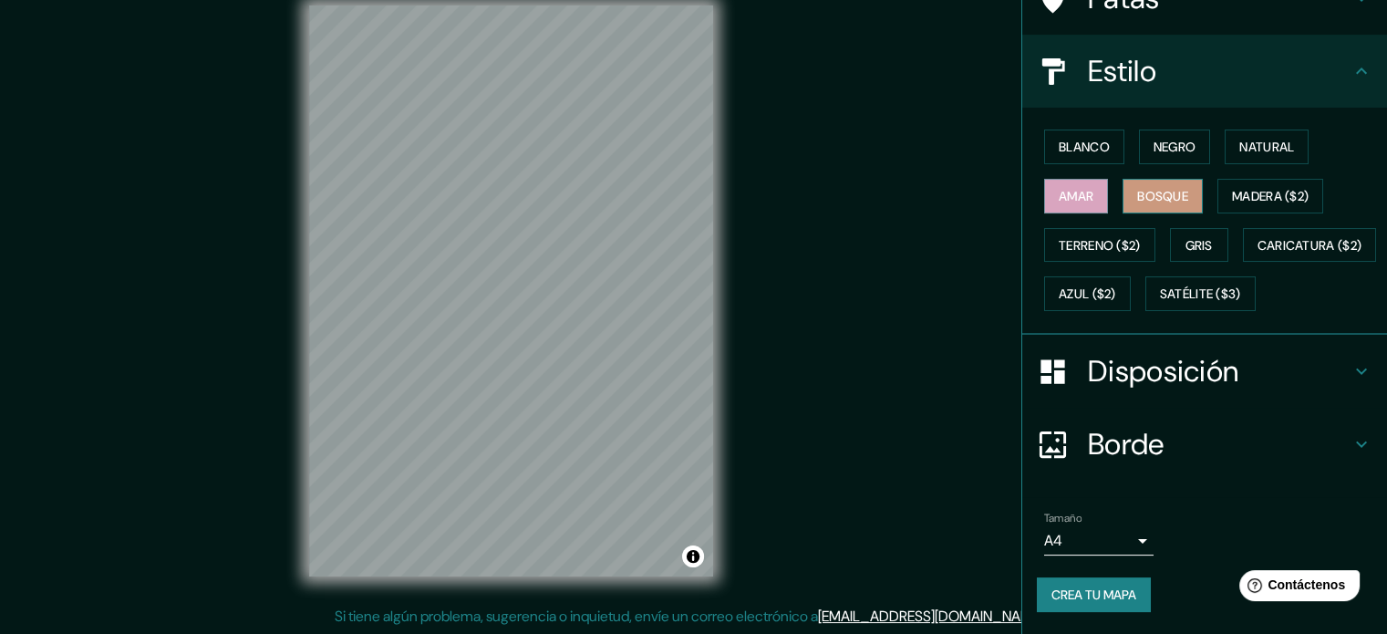
click at [1137, 184] on font "Bosque" at bounding box center [1162, 196] width 51 height 24
click at [1277, 188] on font "Madera ($2)" at bounding box center [1270, 196] width 77 height 16
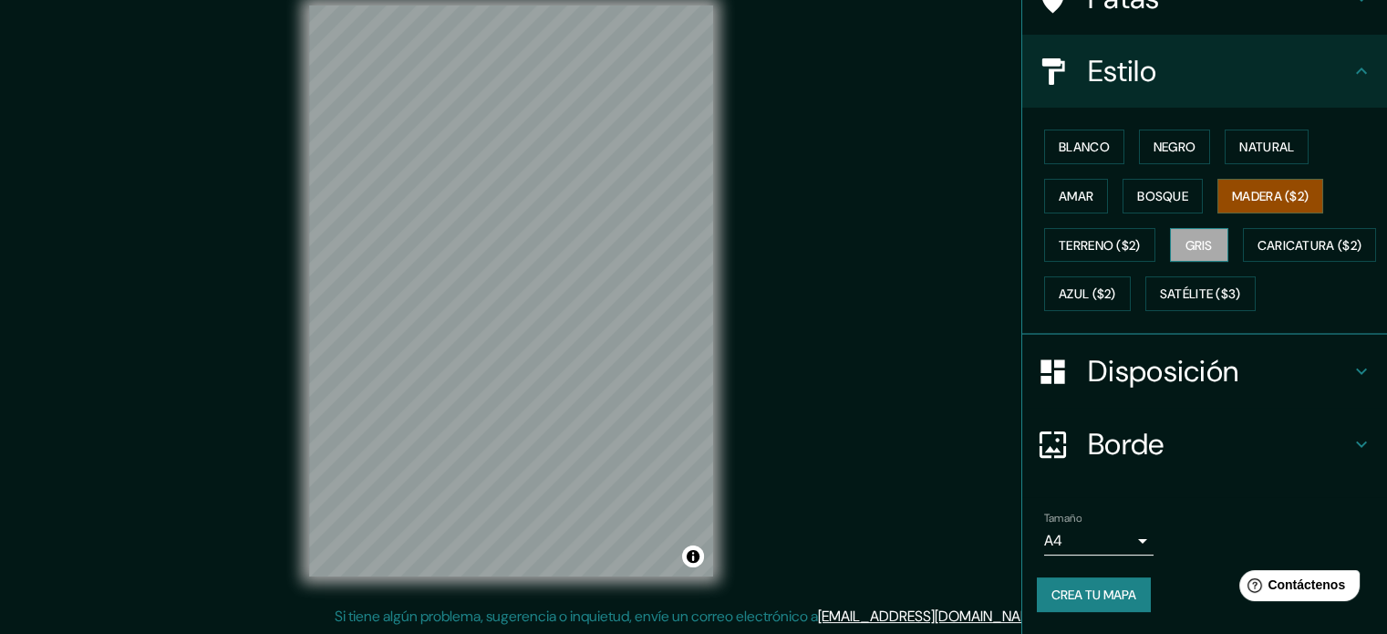
click at [1195, 237] on font "Gris" at bounding box center [1198, 245] width 27 height 16
click at [1088, 237] on font "Terreno ($2)" at bounding box center [1099, 245] width 82 height 16
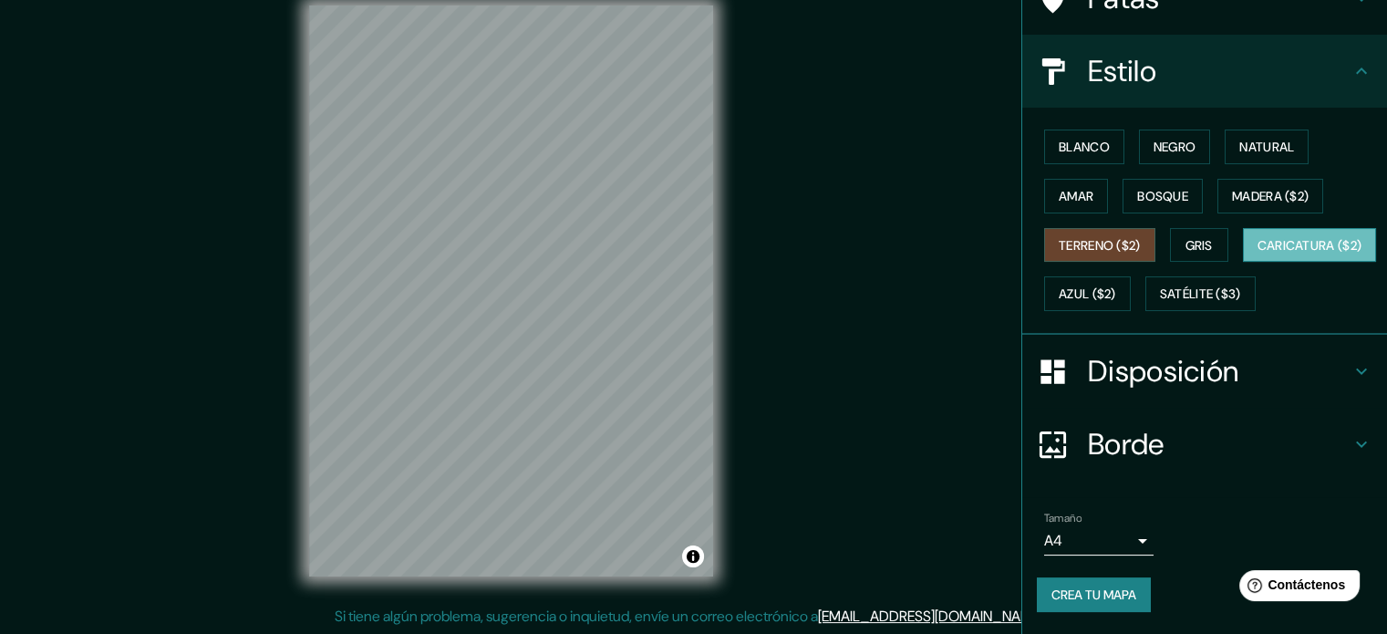
click at [1257, 249] on font "Caricatura ($2)" at bounding box center [1309, 245] width 105 height 16
click at [1116, 282] on font "Azul ($2)" at bounding box center [1086, 294] width 57 height 24
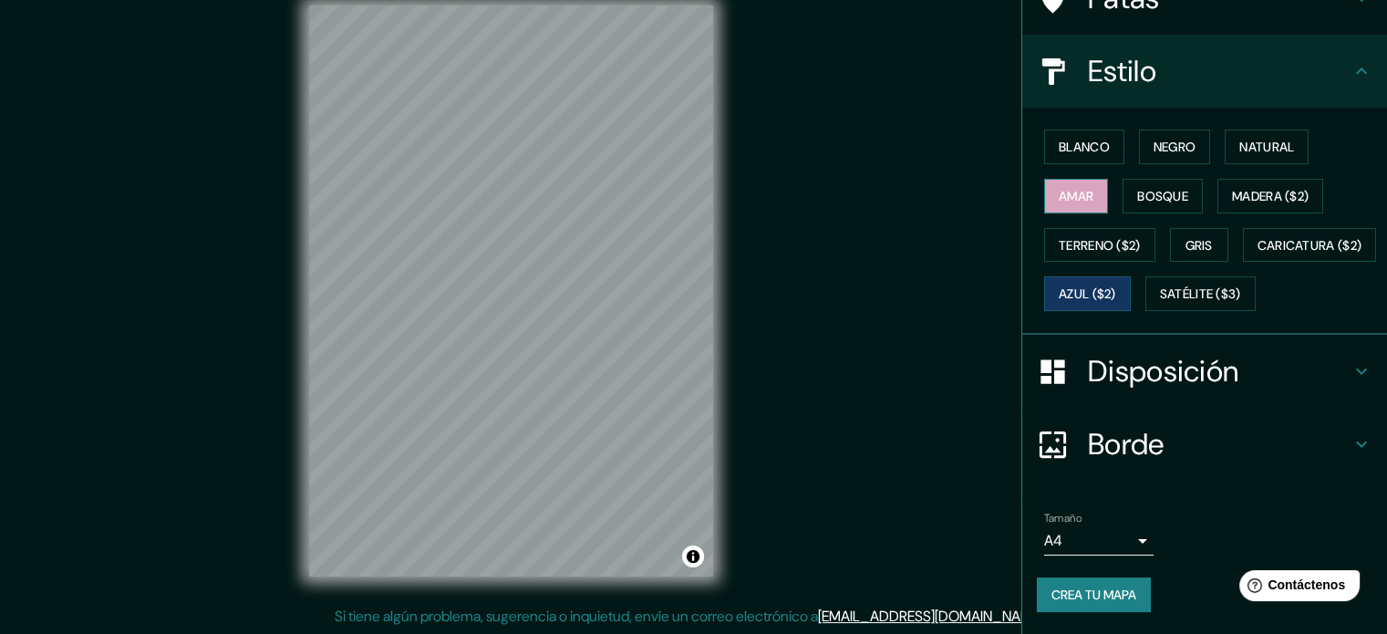
click at [1065, 184] on font "Amar" at bounding box center [1075, 196] width 35 height 24
drag, startPoint x: 1072, startPoint y: 111, endPoint x: 1130, endPoint y: 94, distance: 60.9
click at [1076, 135] on font "Blanco" at bounding box center [1083, 147] width 51 height 24
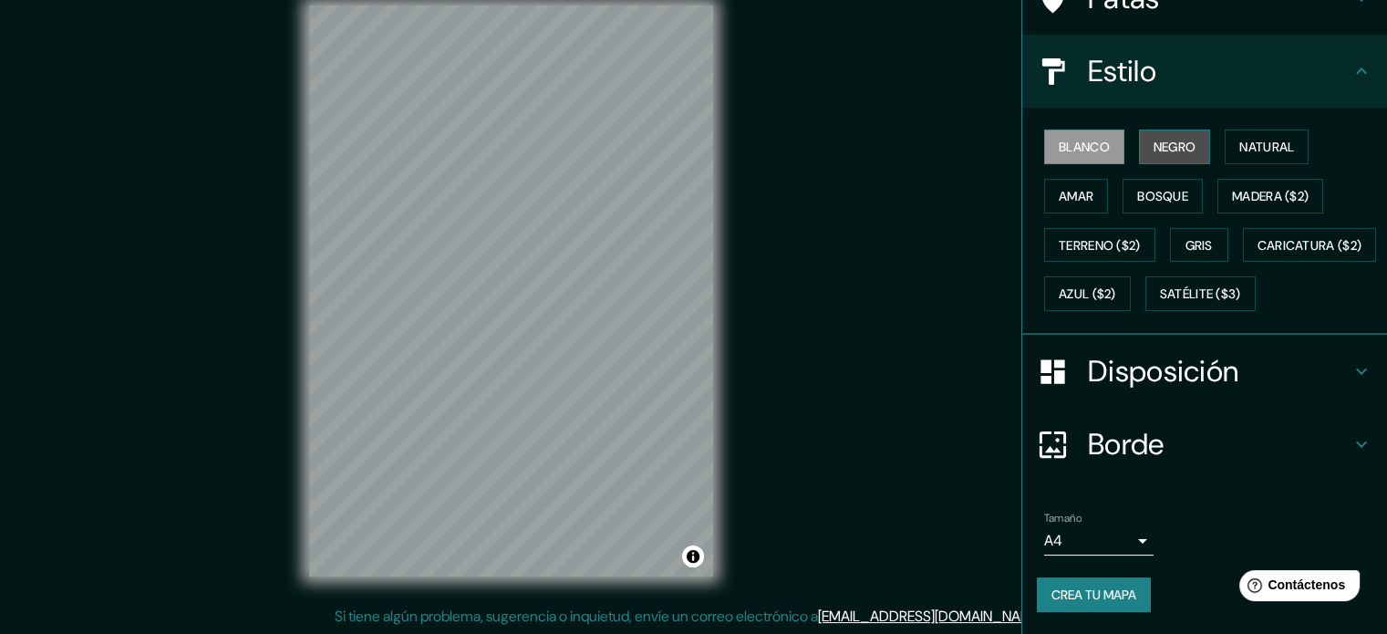
click at [1153, 139] on font "Negro" at bounding box center [1174, 147] width 43 height 16
click at [1076, 139] on font "Blanco" at bounding box center [1083, 147] width 51 height 16
click at [1139, 129] on button "Negro" at bounding box center [1175, 146] width 72 height 35
